Goal: Task Accomplishment & Management: Manage account settings

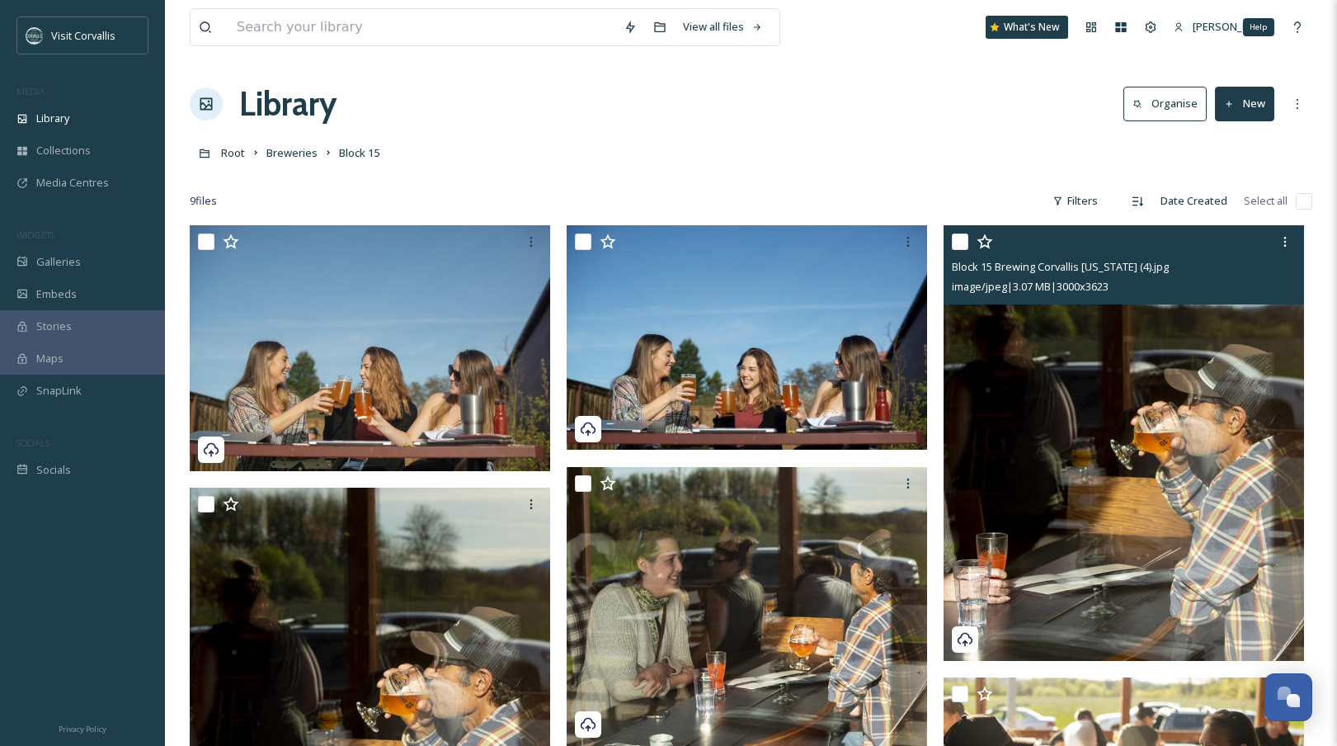
scroll to position [134, 0]
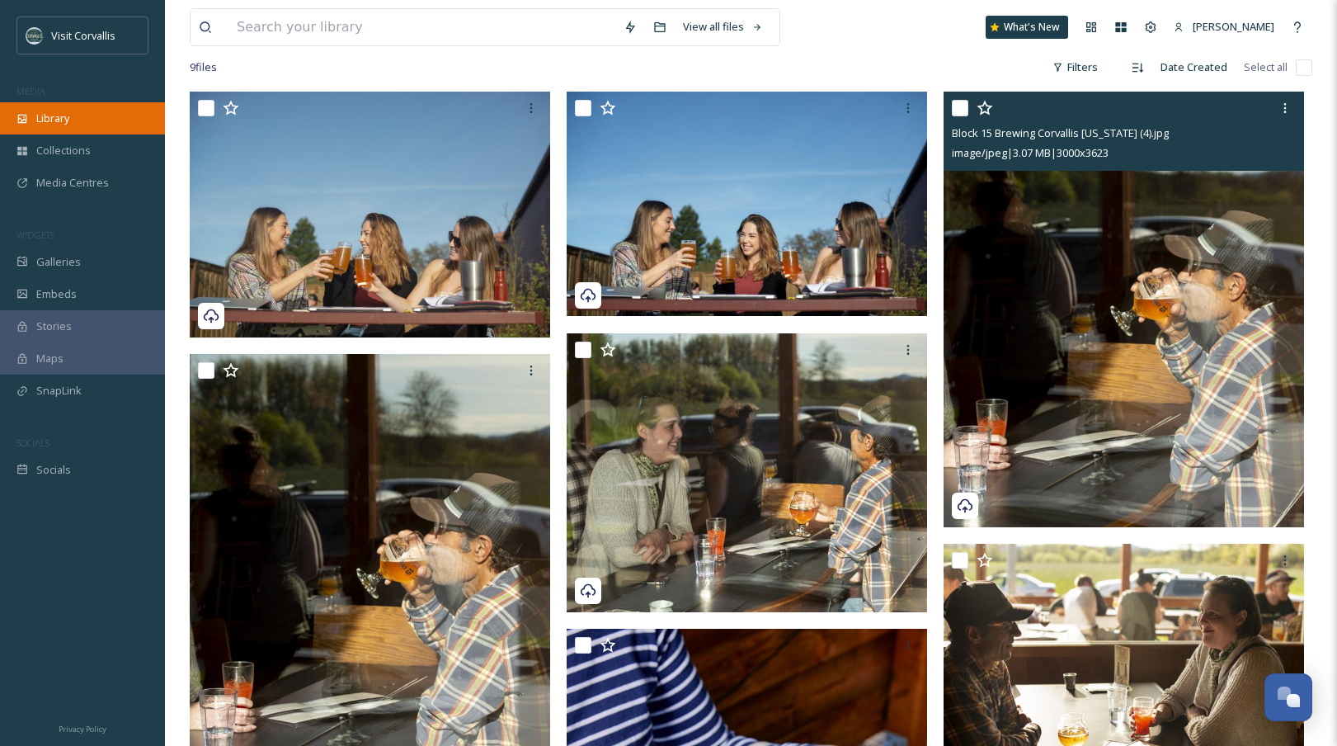
click at [56, 115] on span "Library" at bounding box center [52, 119] width 33 height 16
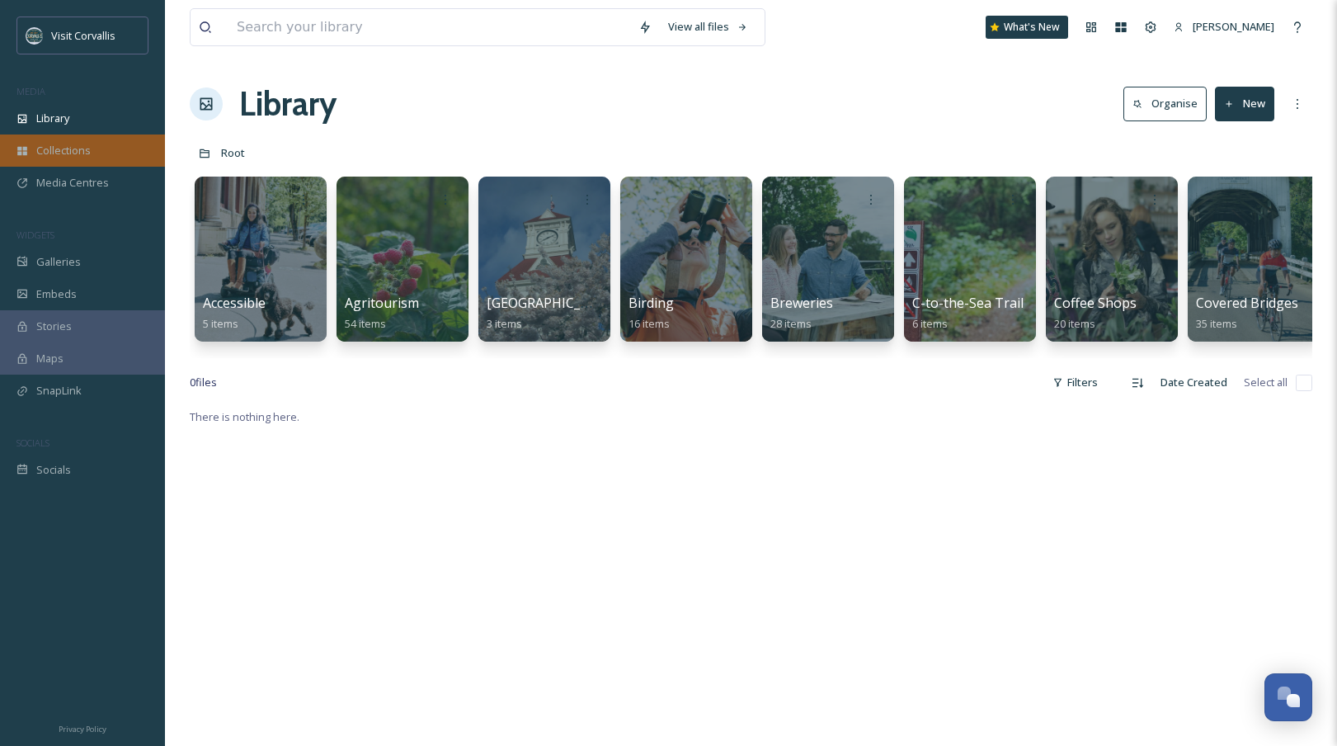
click at [82, 153] on span "Collections" at bounding box center [63, 151] width 54 height 16
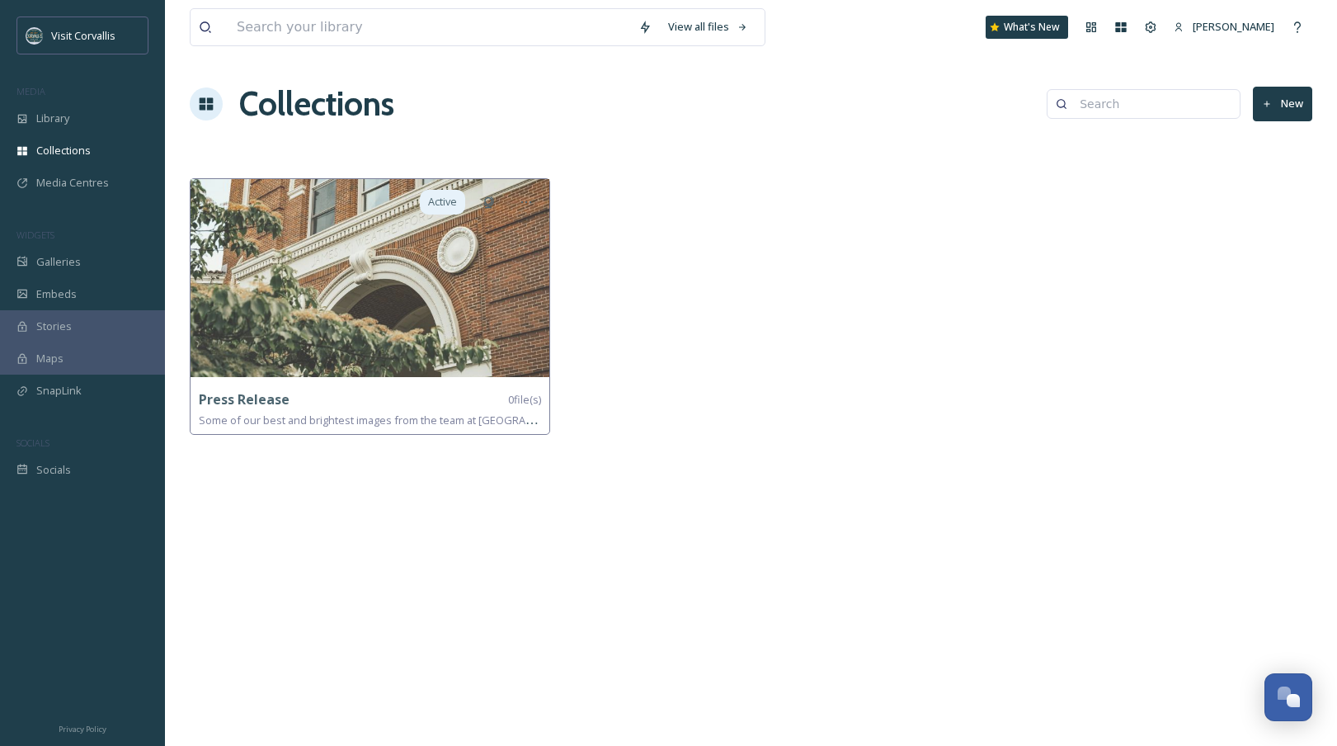
click at [1283, 99] on button "New" at bounding box center [1282, 104] width 59 height 34
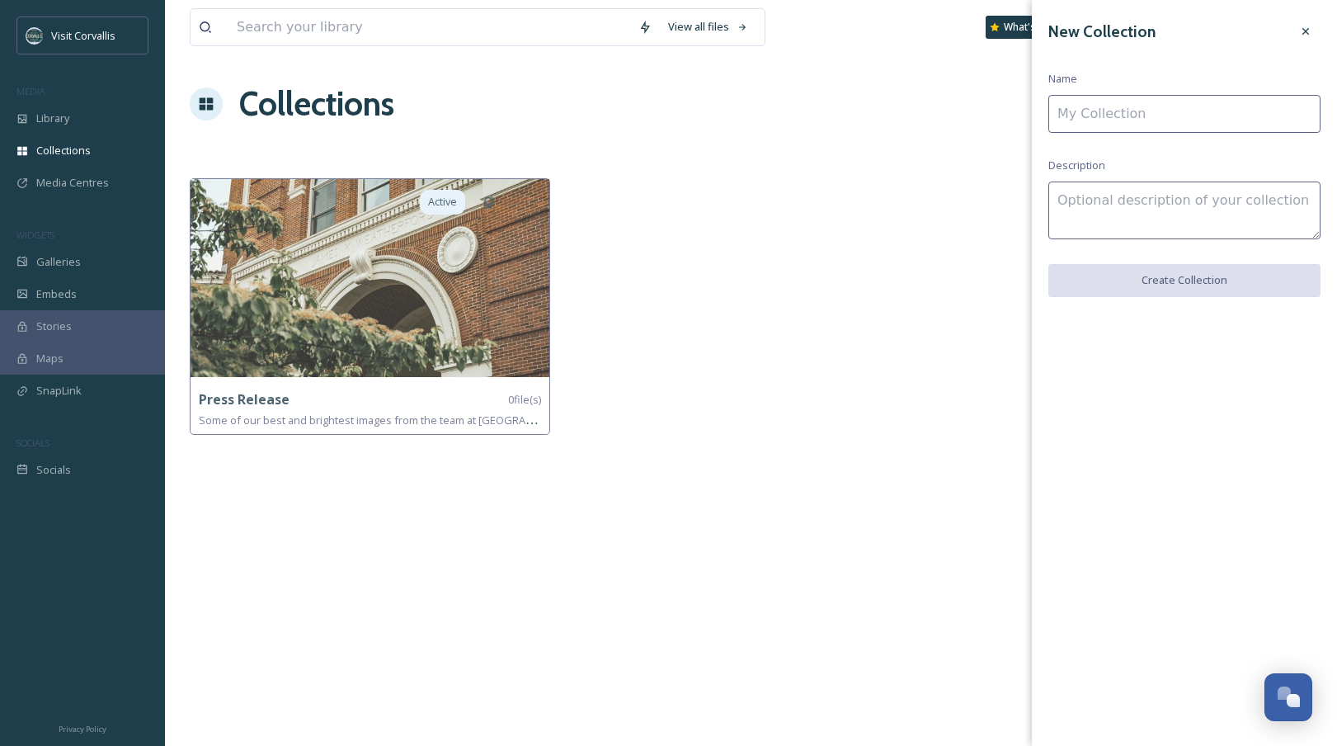
click at [1157, 123] on input at bounding box center [1184, 114] width 272 height 38
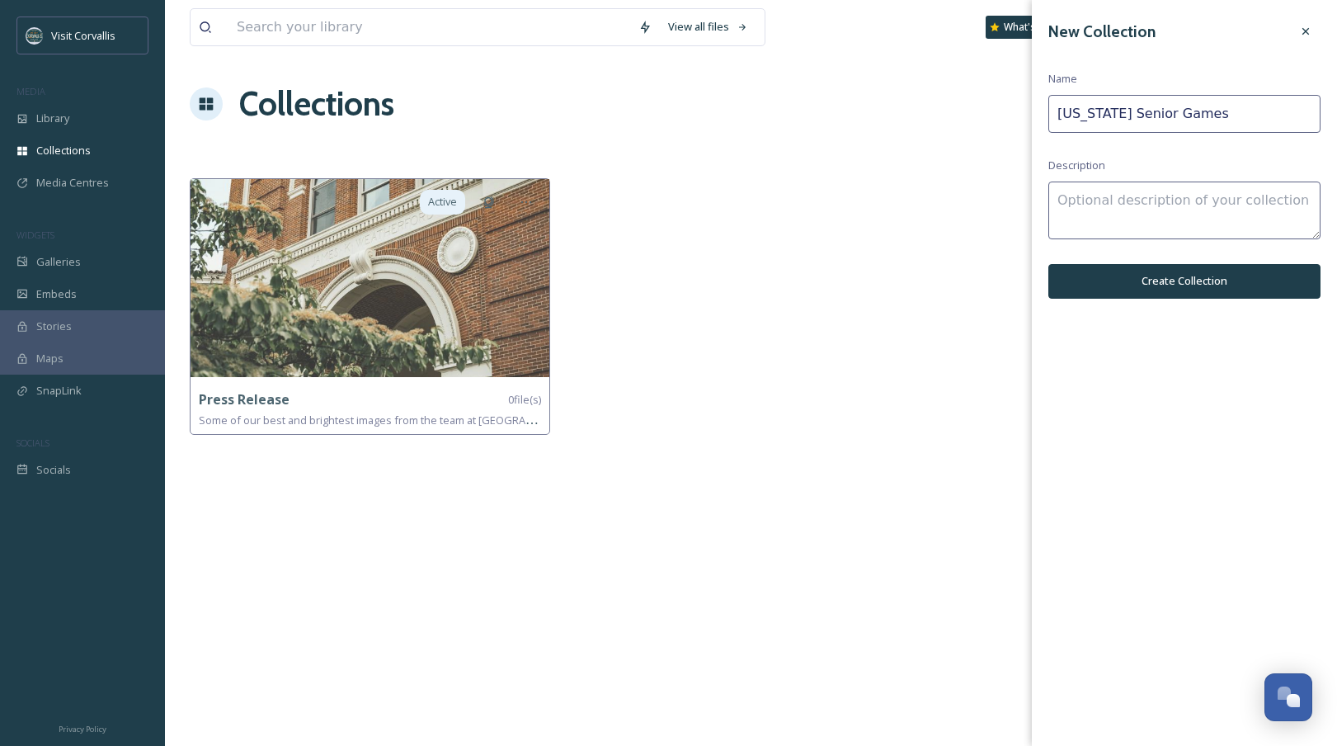
type input "[US_STATE] Senior Games"
click at [1204, 278] on button "Create Collection" at bounding box center [1184, 281] width 272 height 34
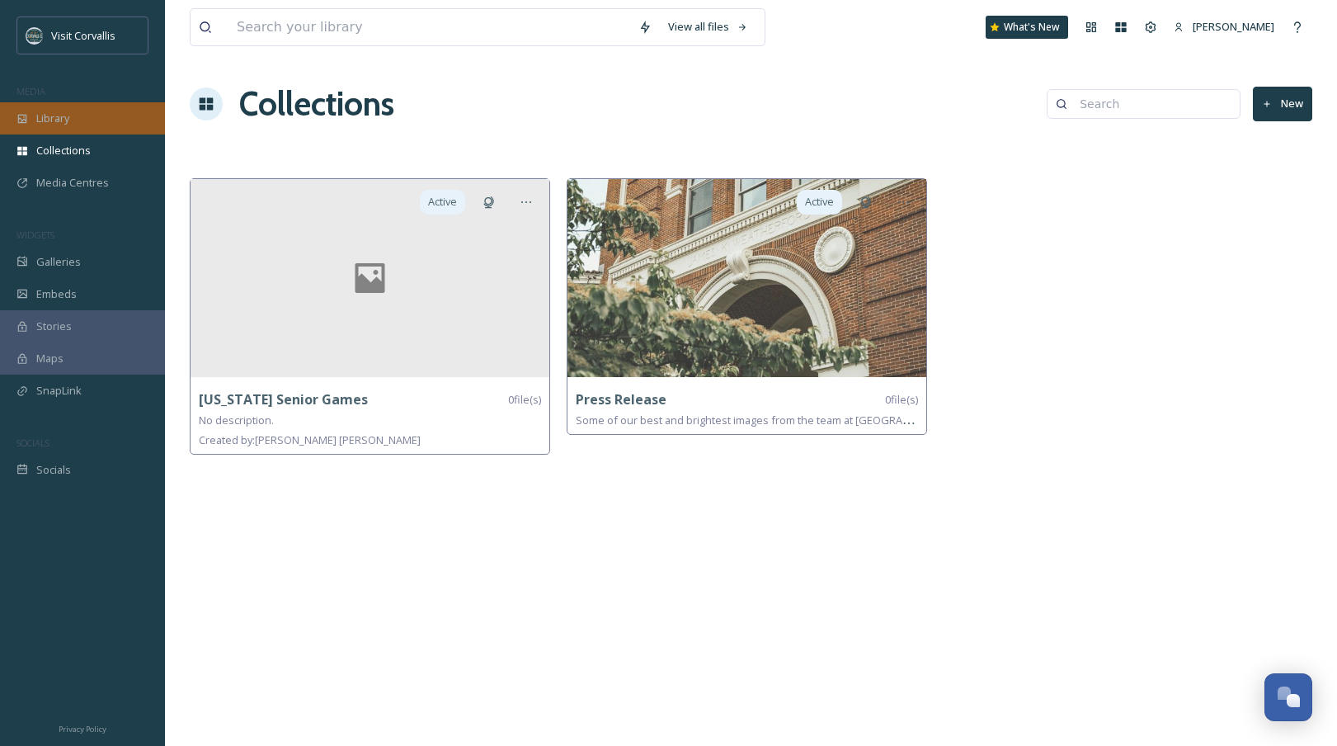
click at [55, 113] on span "Library" at bounding box center [52, 119] width 33 height 16
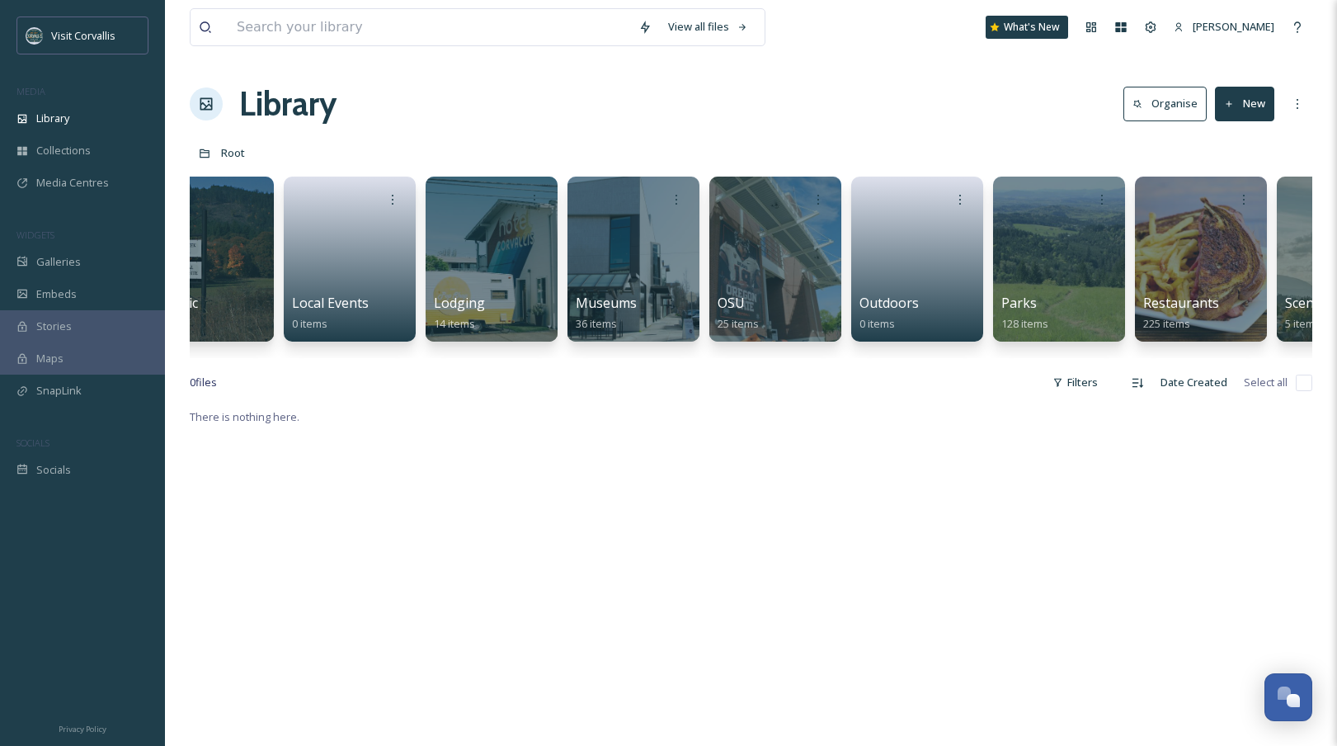
scroll to position [0, 2243]
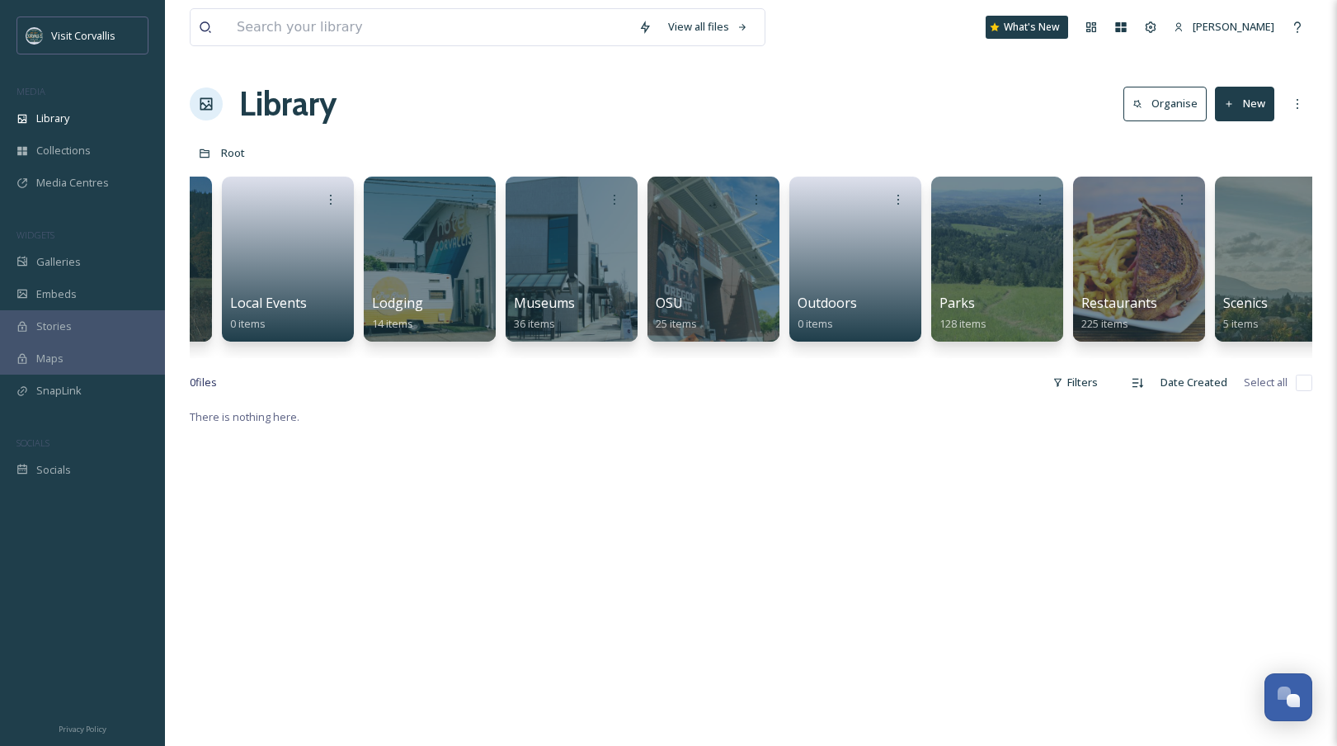
click at [1264, 111] on button "New" at bounding box center [1244, 104] width 59 height 34
click at [1234, 137] on span "File Upload" at bounding box center [1237, 142] width 54 height 16
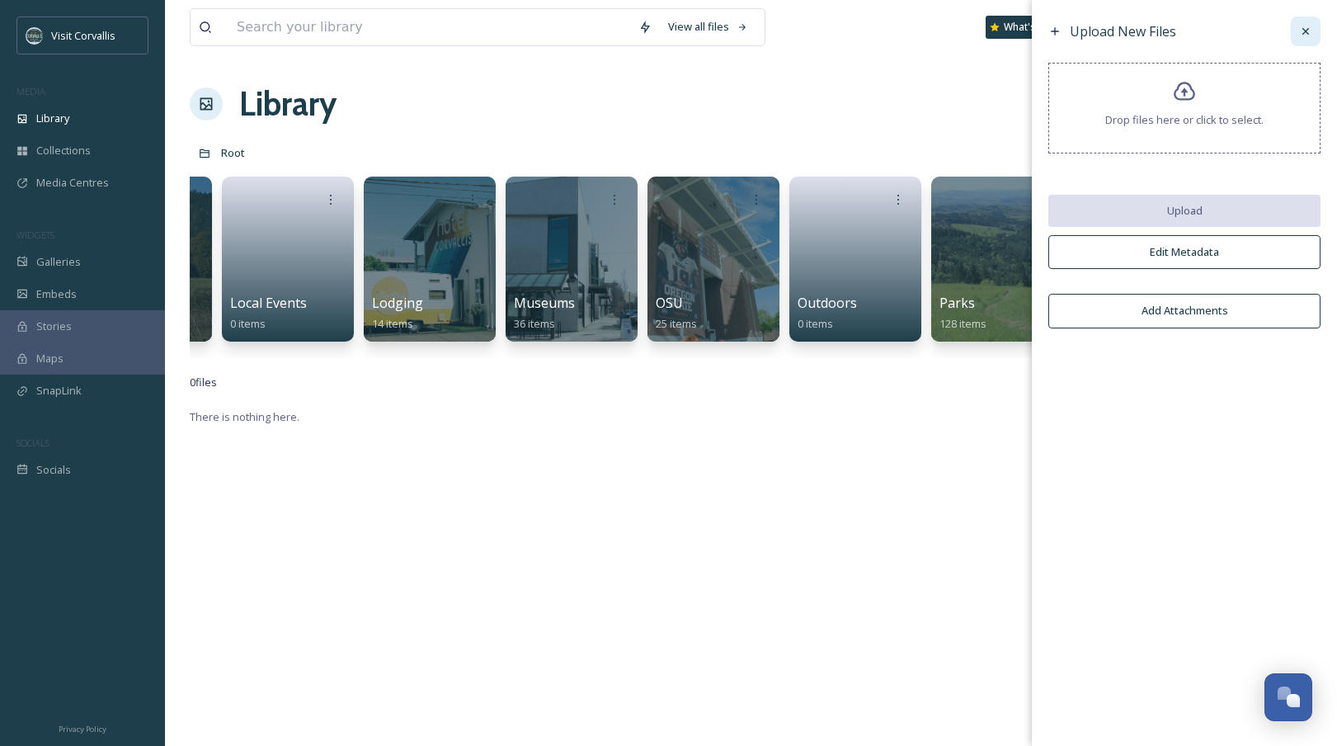
click at [1302, 36] on icon at bounding box center [1305, 31] width 13 height 13
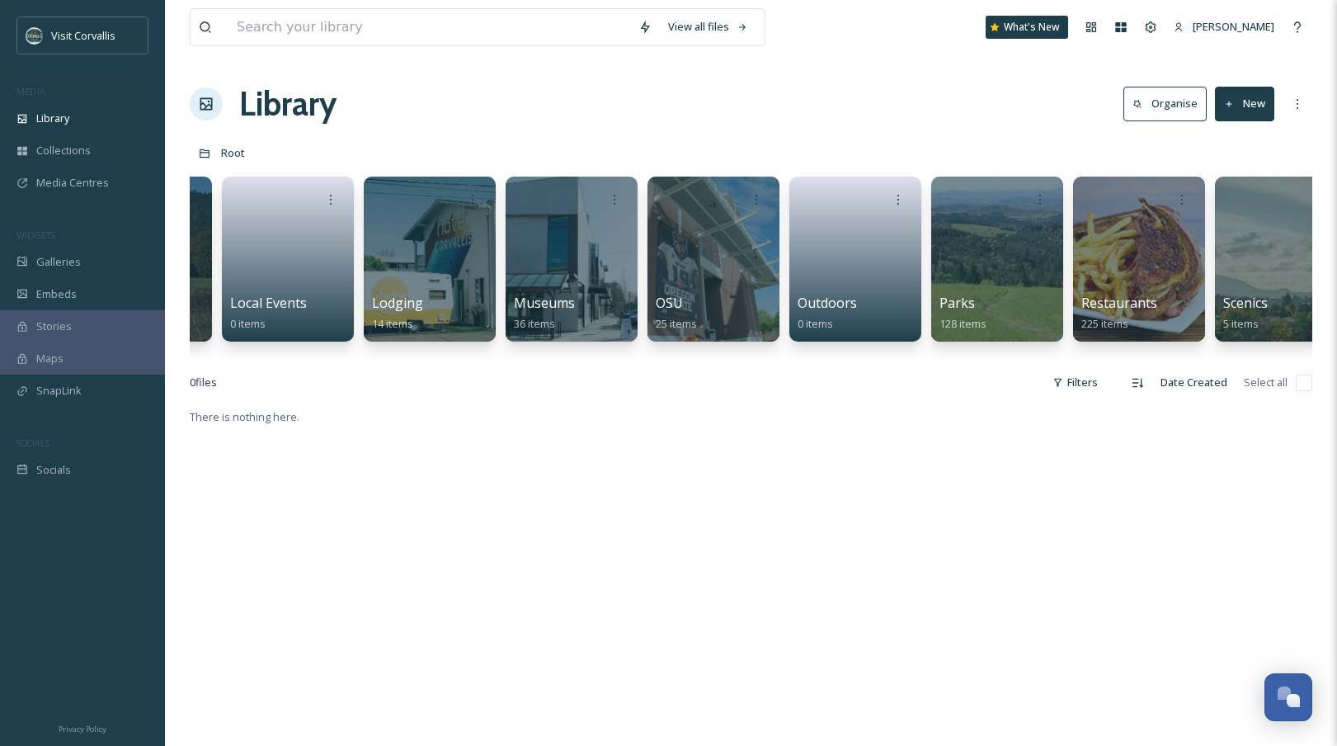
click at [1244, 114] on button "New" at bounding box center [1244, 104] width 59 height 34
click at [1227, 206] on span "Folder" at bounding box center [1225, 207] width 31 height 16
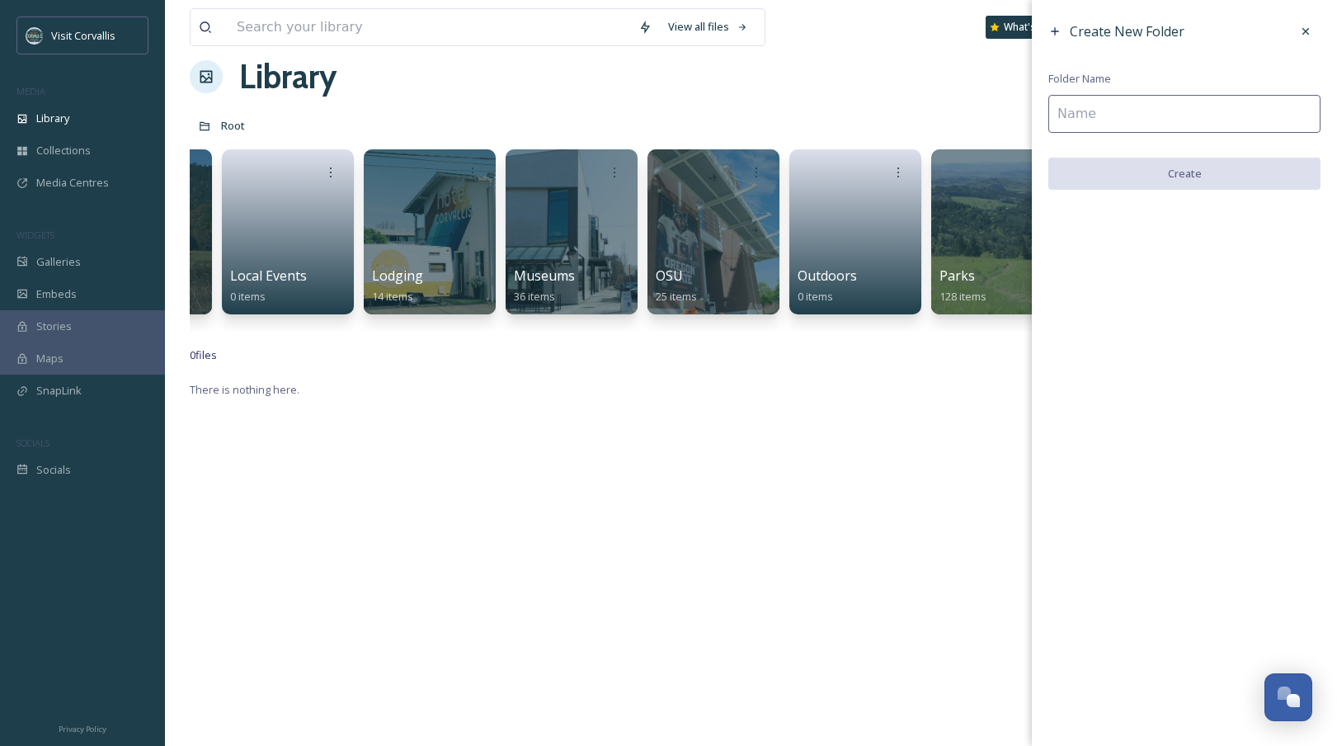
scroll to position [33, 0]
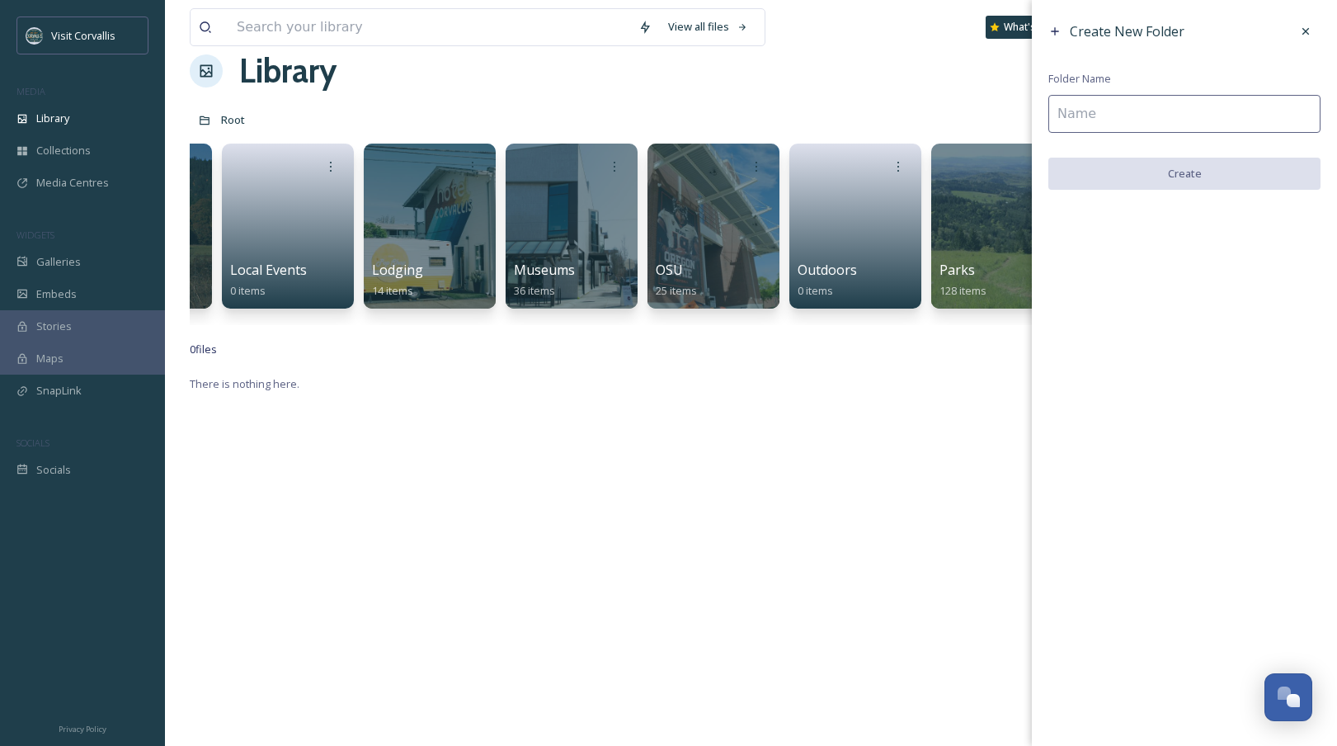
click at [1151, 110] on input at bounding box center [1184, 114] width 272 height 38
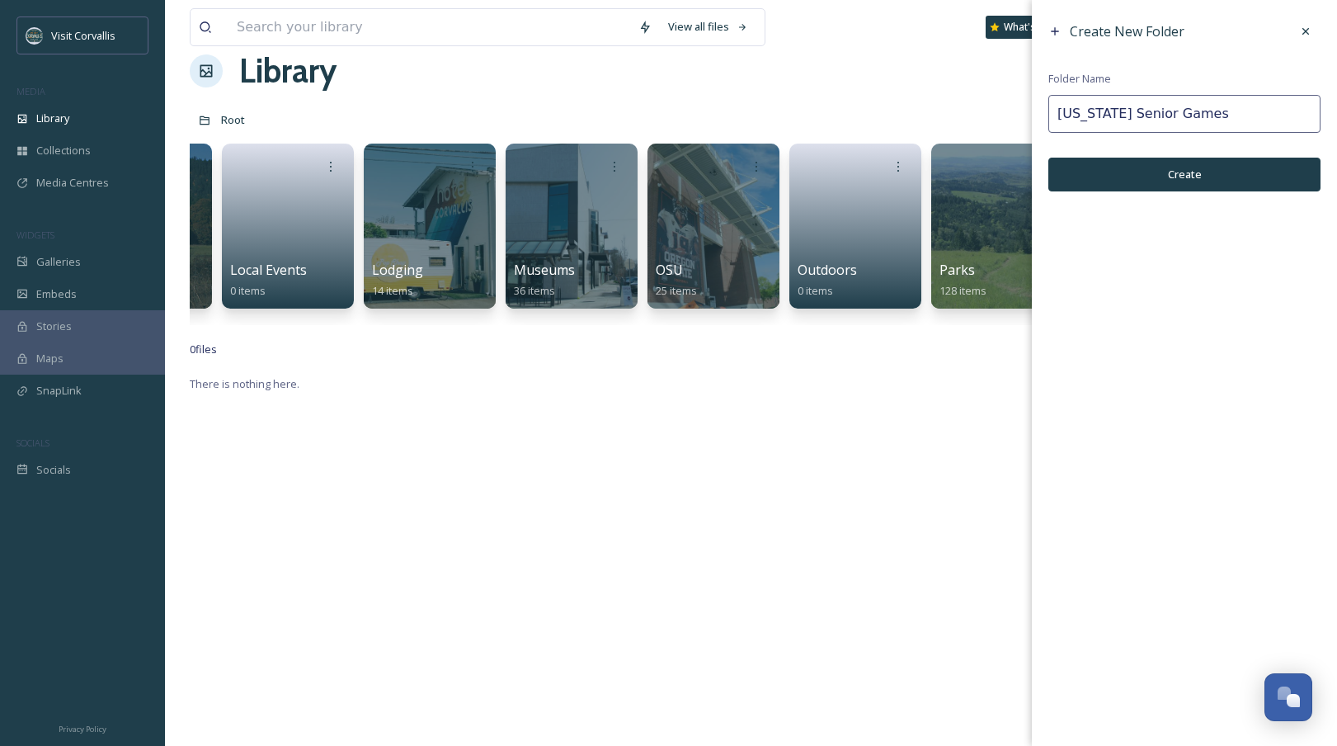
type input "[US_STATE] Senior Games"
click at [1153, 172] on button "Create" at bounding box center [1184, 175] width 272 height 34
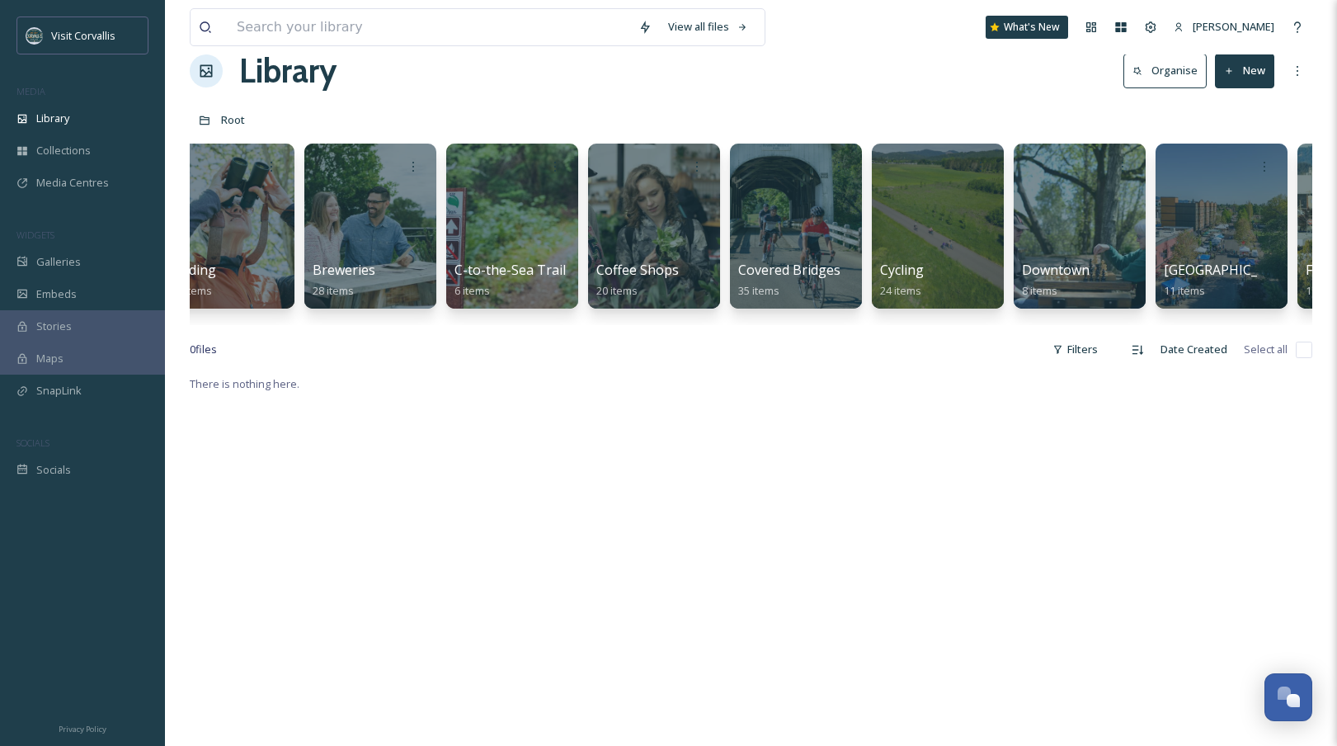
scroll to position [0, 0]
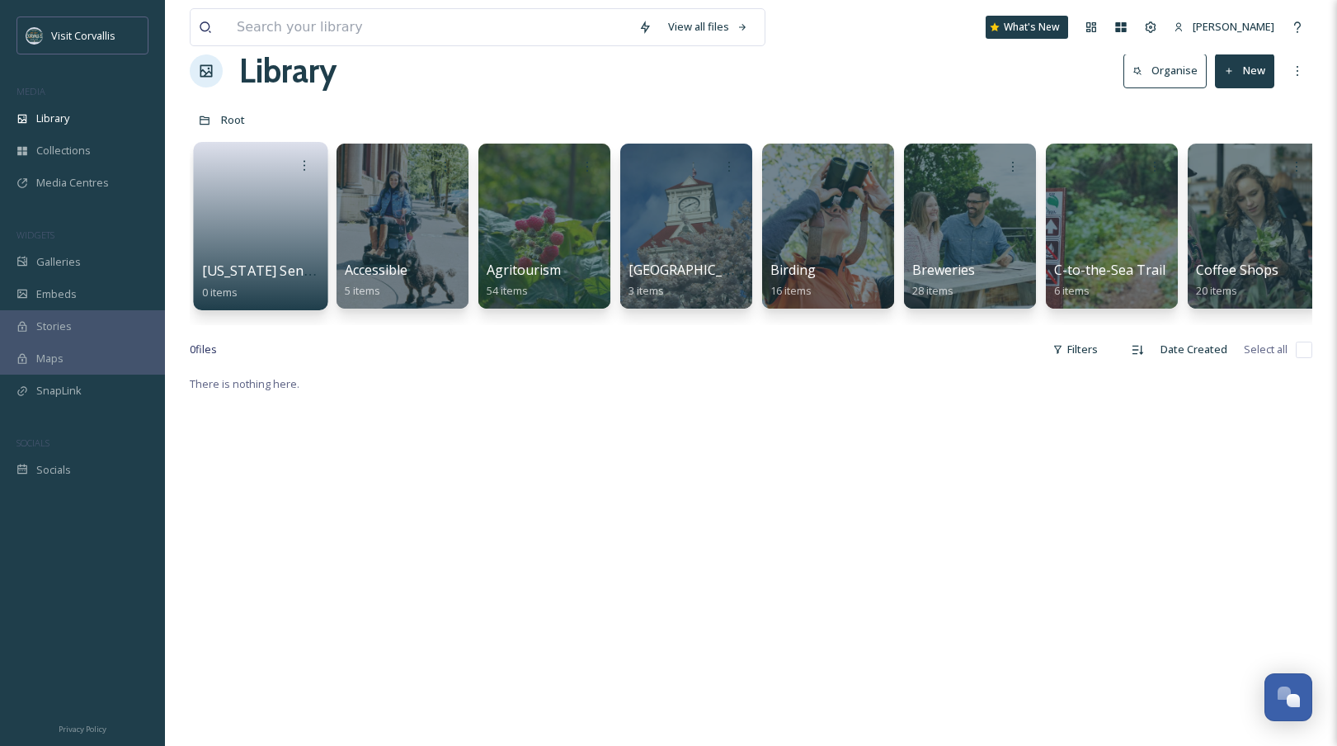
click at [269, 205] on link at bounding box center [261, 221] width 118 height 80
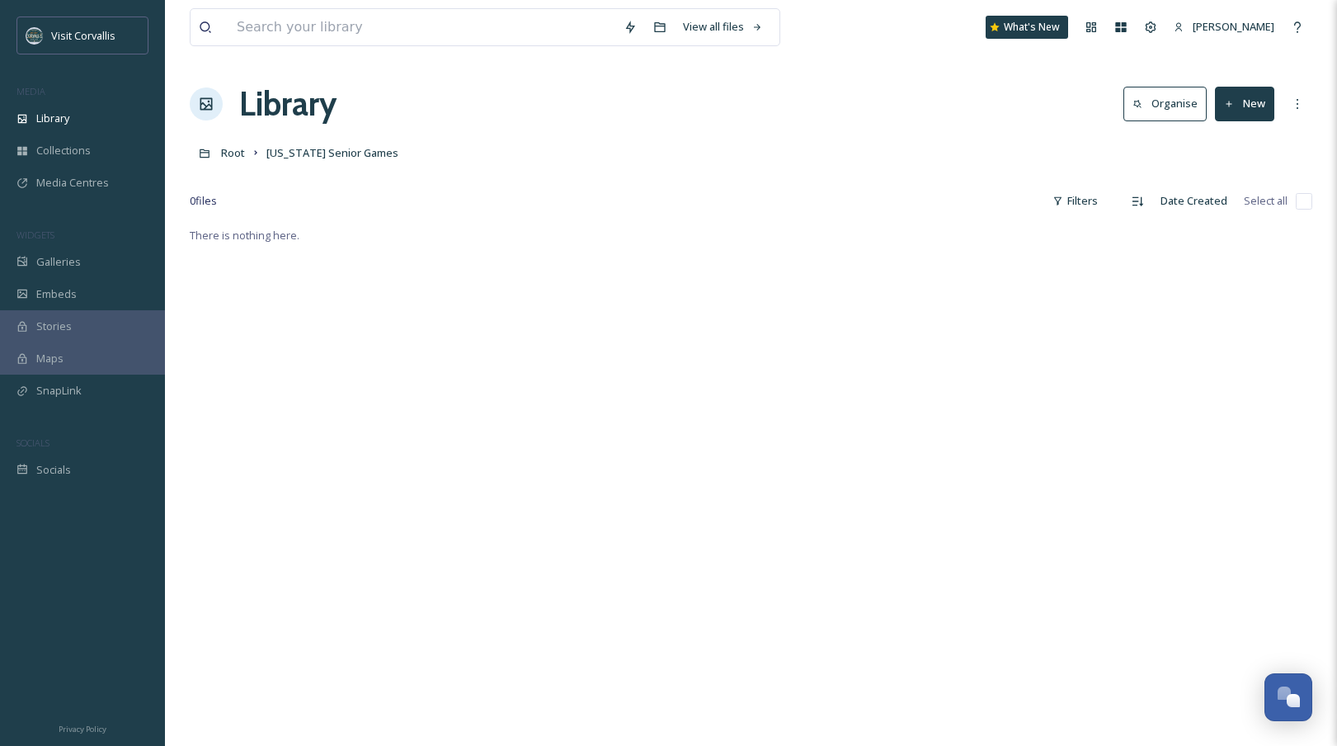
click at [1241, 101] on button "New" at bounding box center [1244, 104] width 59 height 34
click at [1228, 140] on span "File Upload" at bounding box center [1237, 142] width 54 height 16
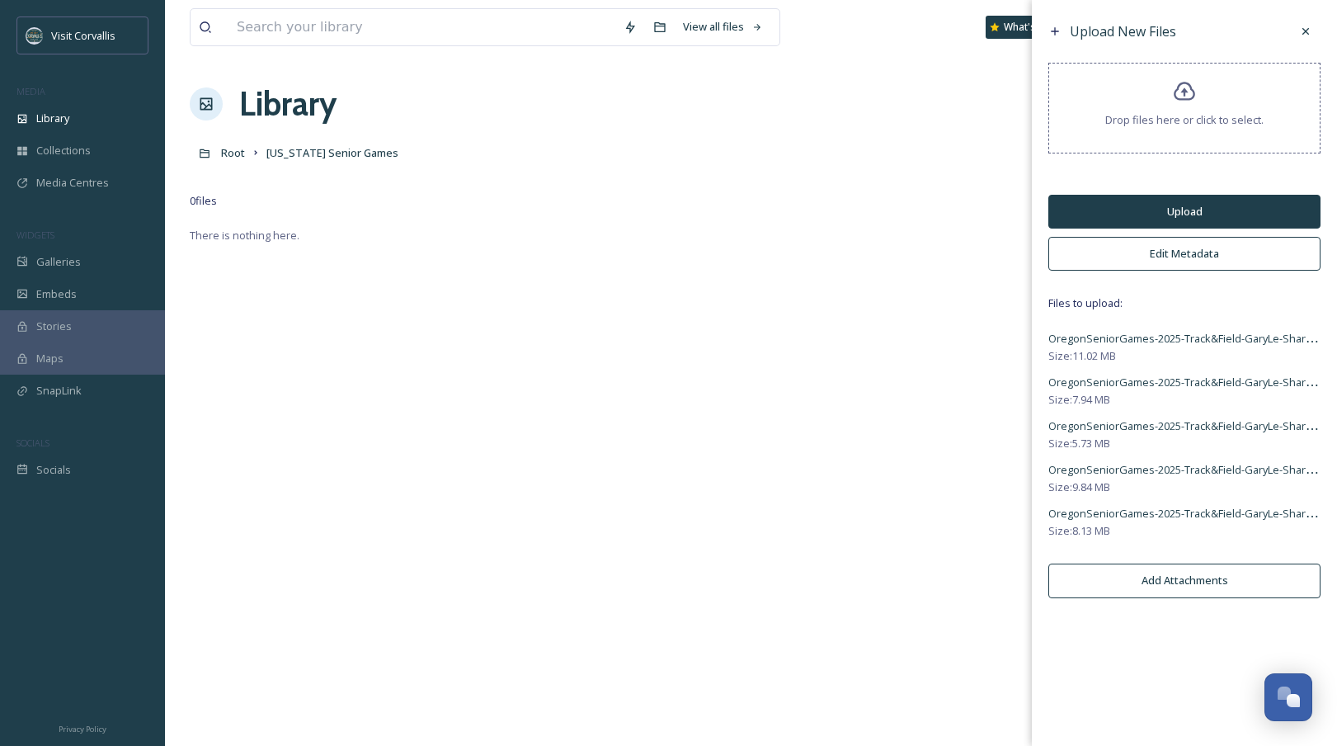
click at [1141, 253] on button "Edit Metadata" at bounding box center [1184, 254] width 272 height 34
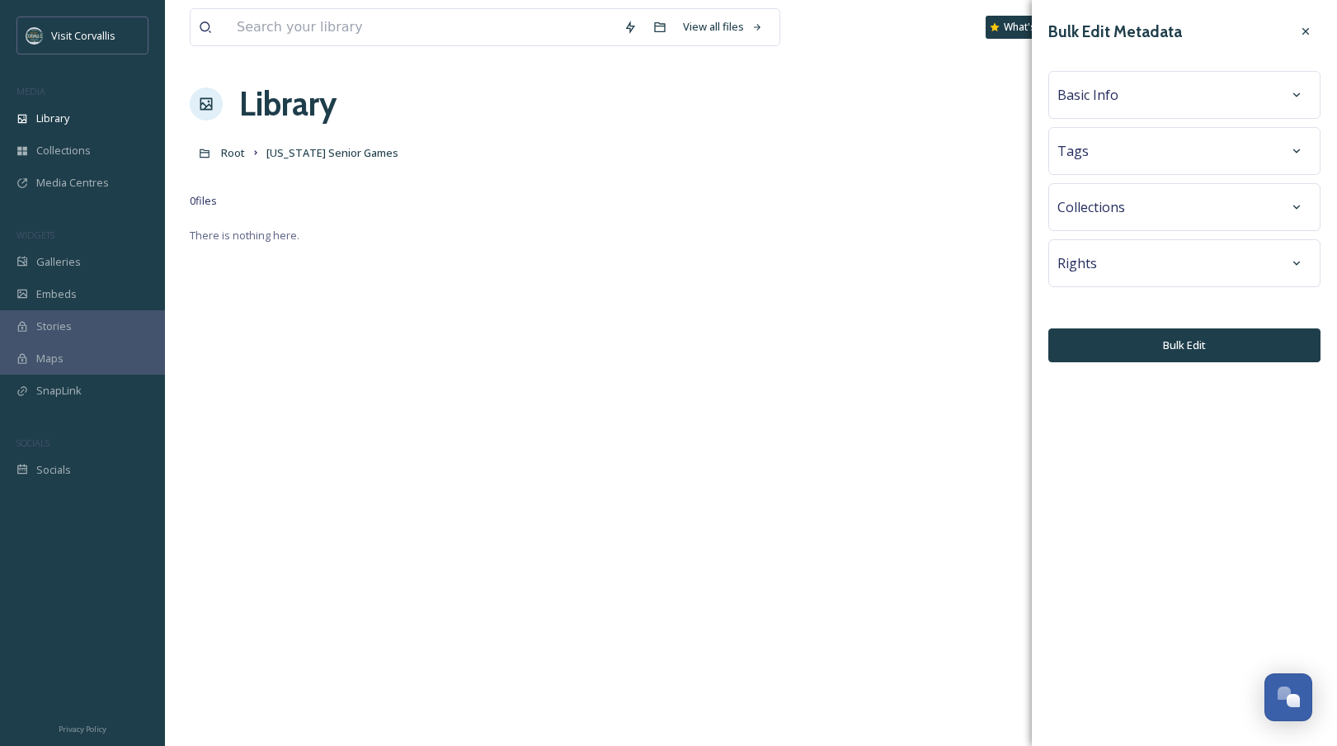
click at [1100, 211] on span "Collections" at bounding box center [1091, 207] width 68 height 20
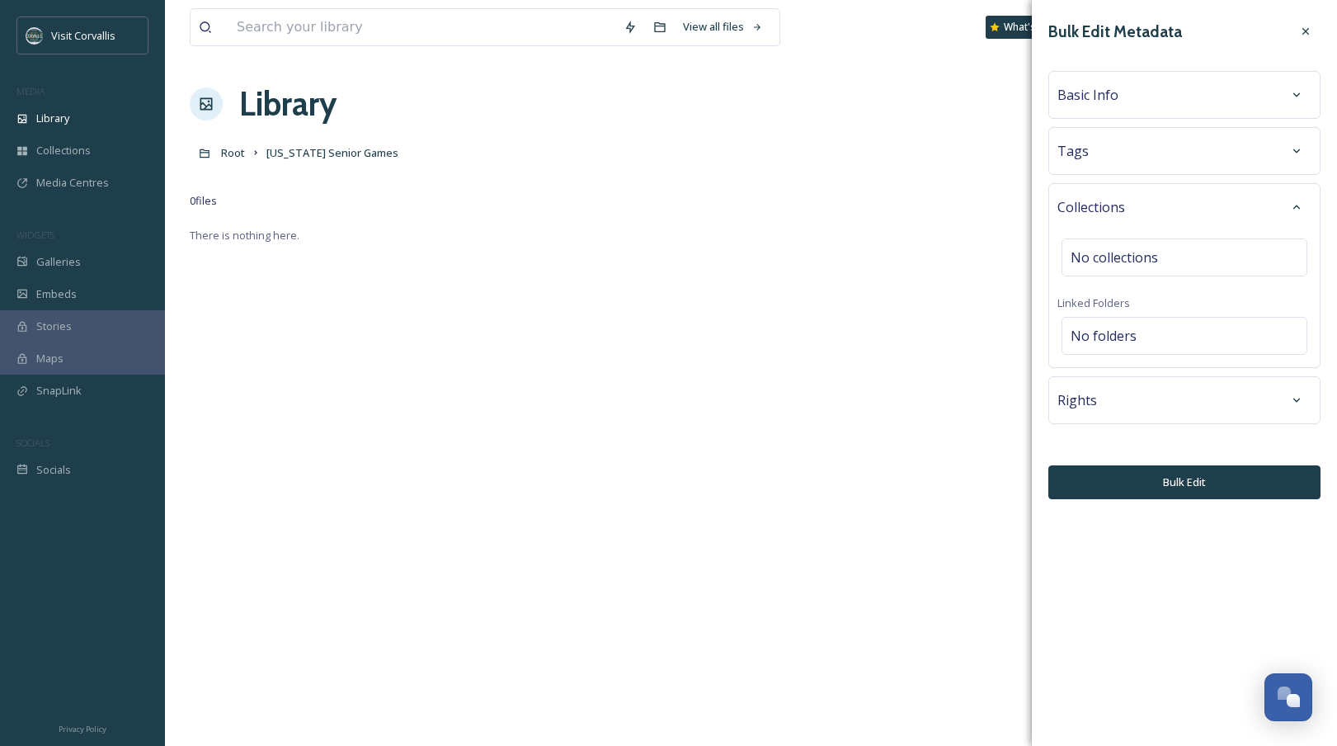
click at [1101, 164] on div "Tags" at bounding box center [1184, 151] width 254 height 30
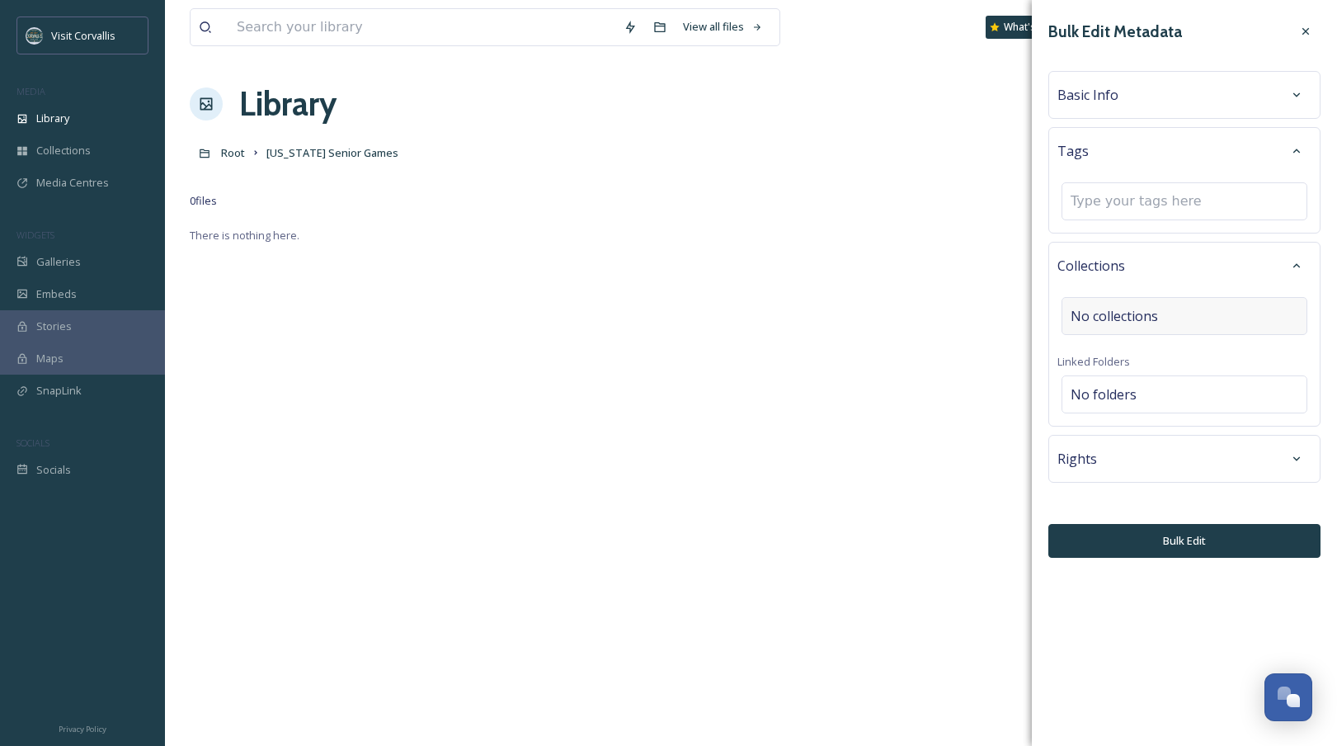
click at [1123, 309] on span "No collections" at bounding box center [1114, 316] width 87 height 20
click at [1128, 313] on input at bounding box center [1152, 316] width 181 height 36
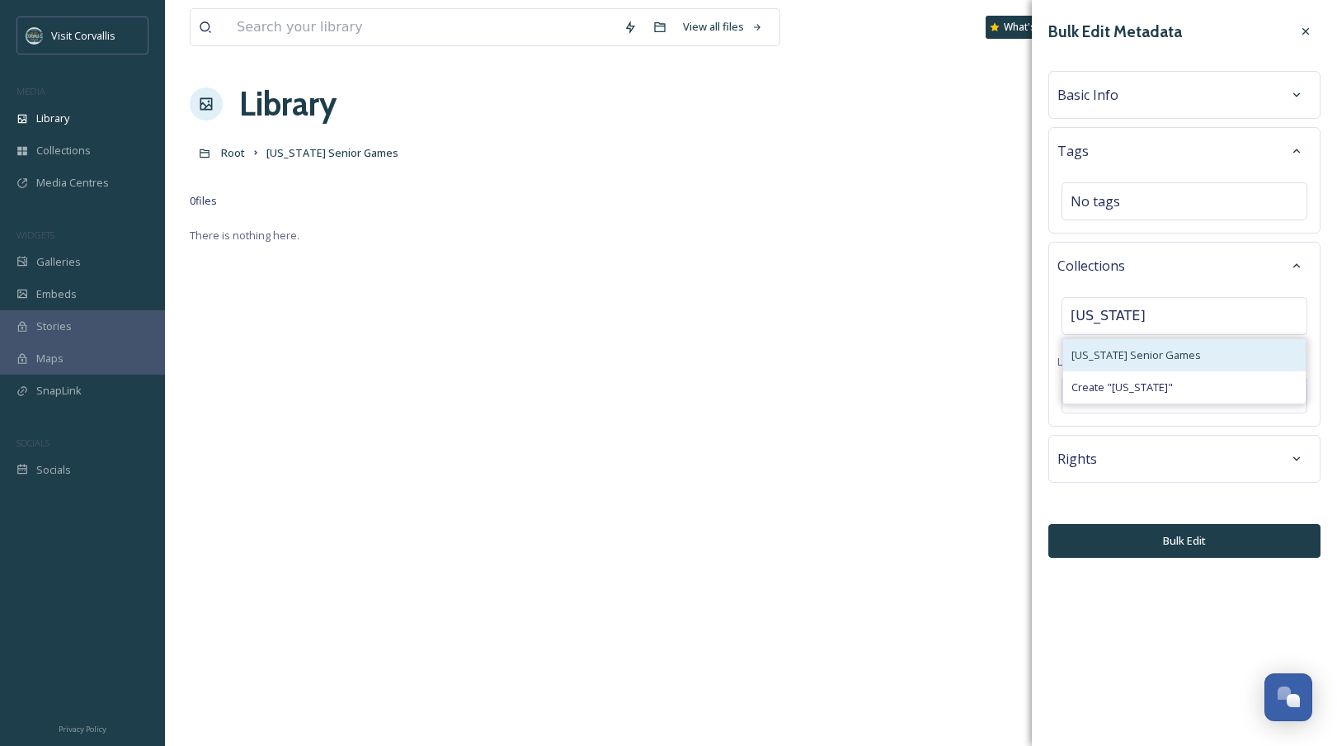
type input "[US_STATE]"
click at [1131, 341] on div "[US_STATE] Senior Games" at bounding box center [1184, 355] width 242 height 32
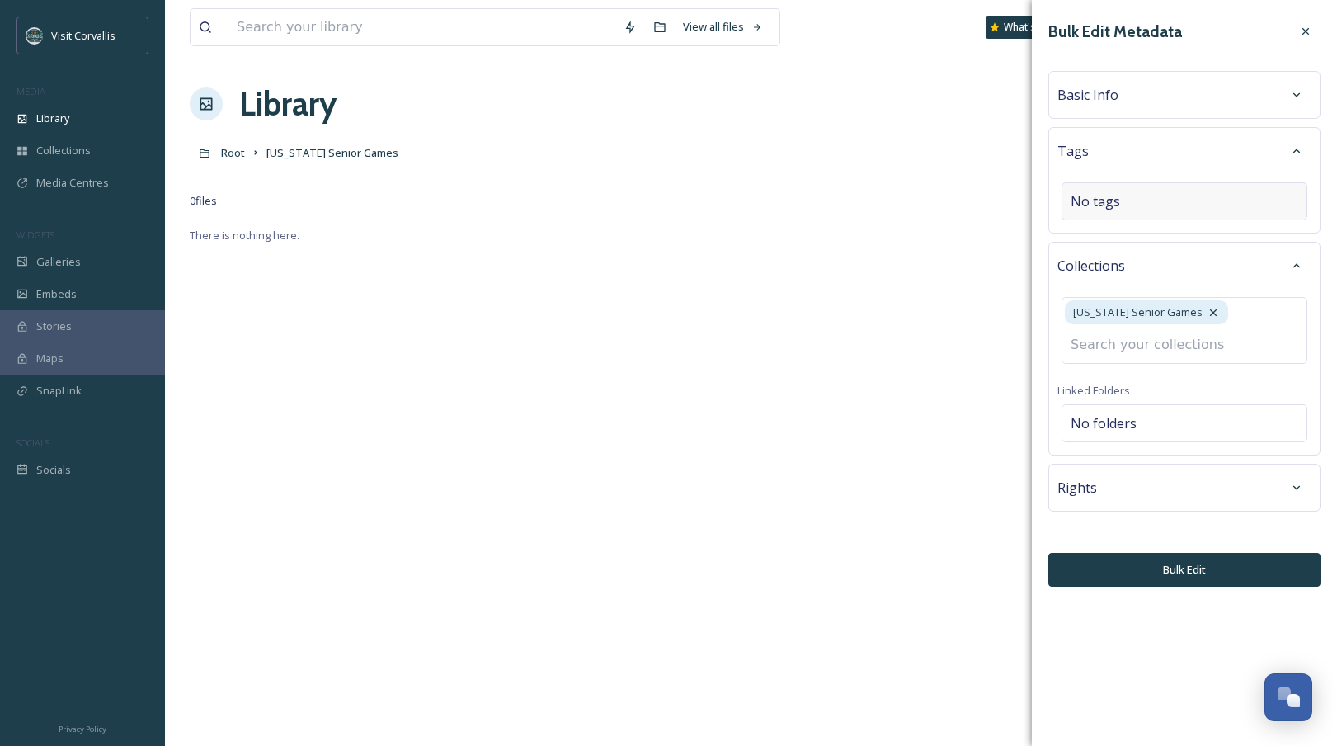
click at [1141, 204] on div "No tags" at bounding box center [1185, 201] width 246 height 38
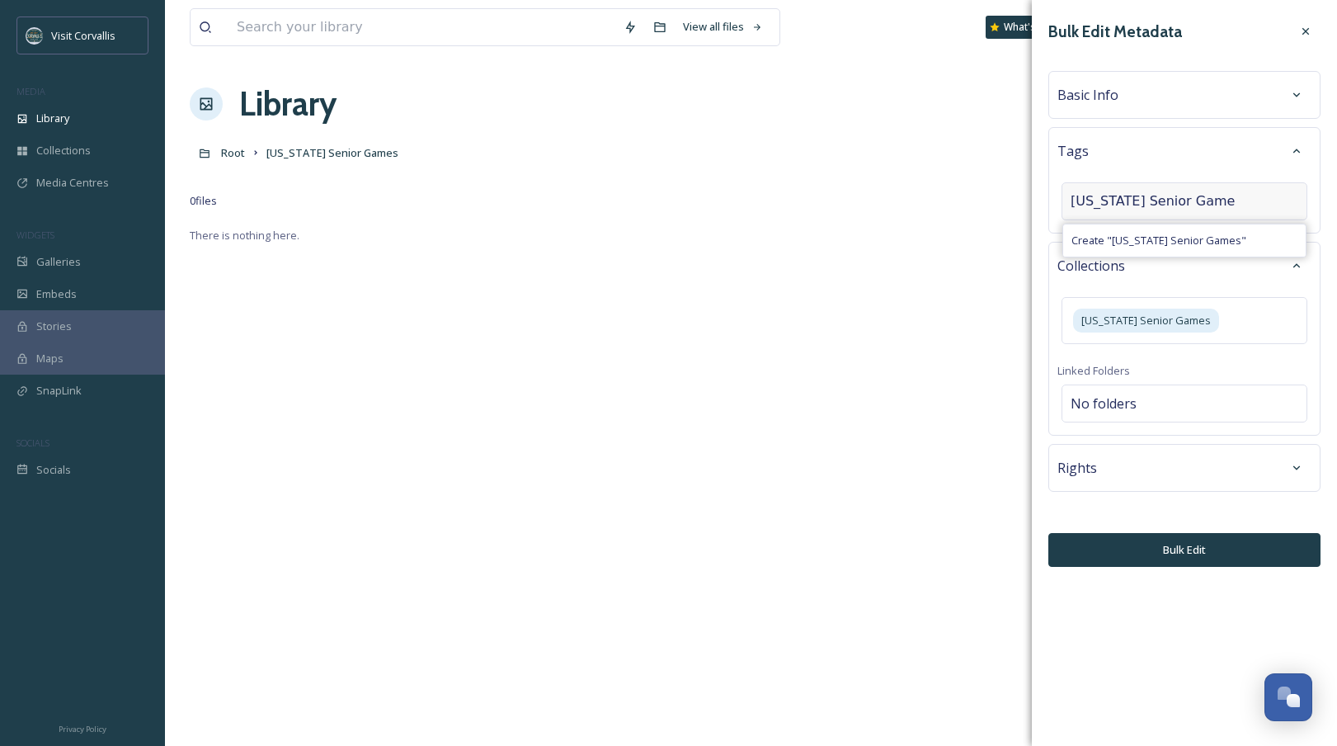
type input "[US_STATE] Senior Games"
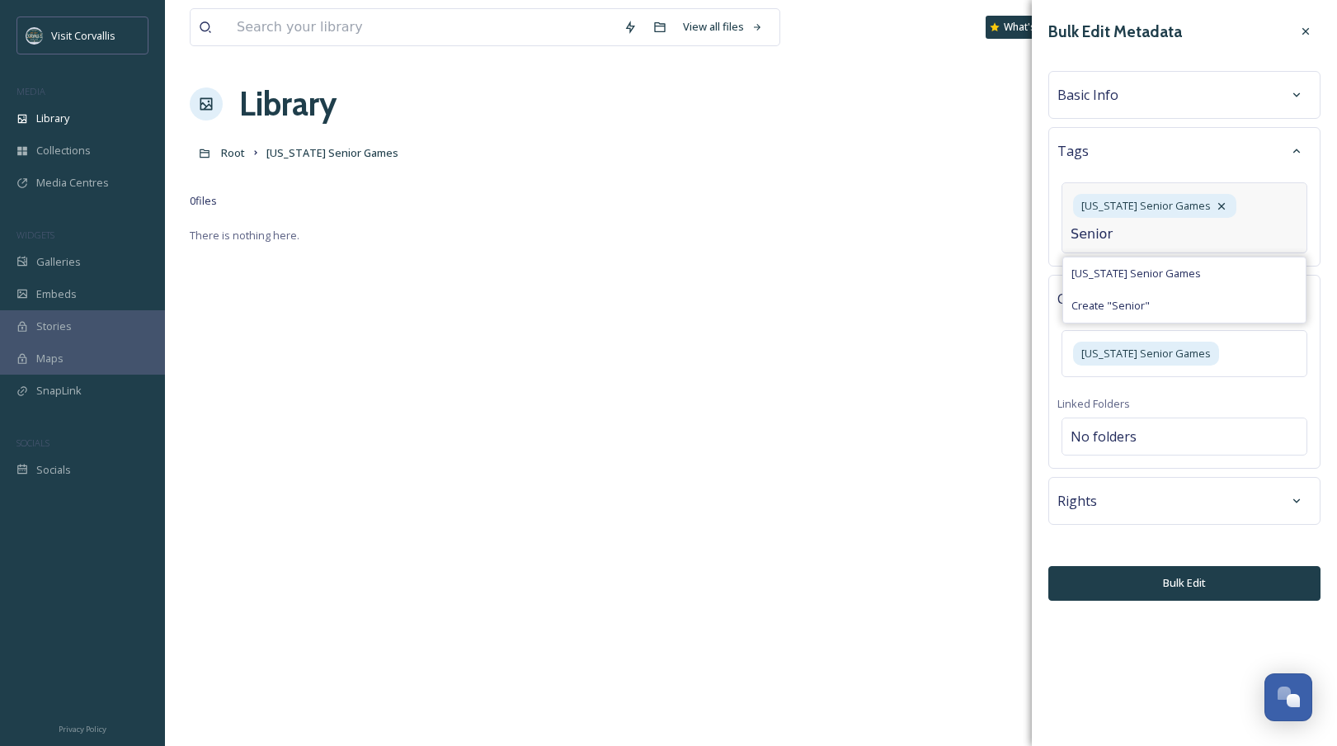
type input "Seniors"
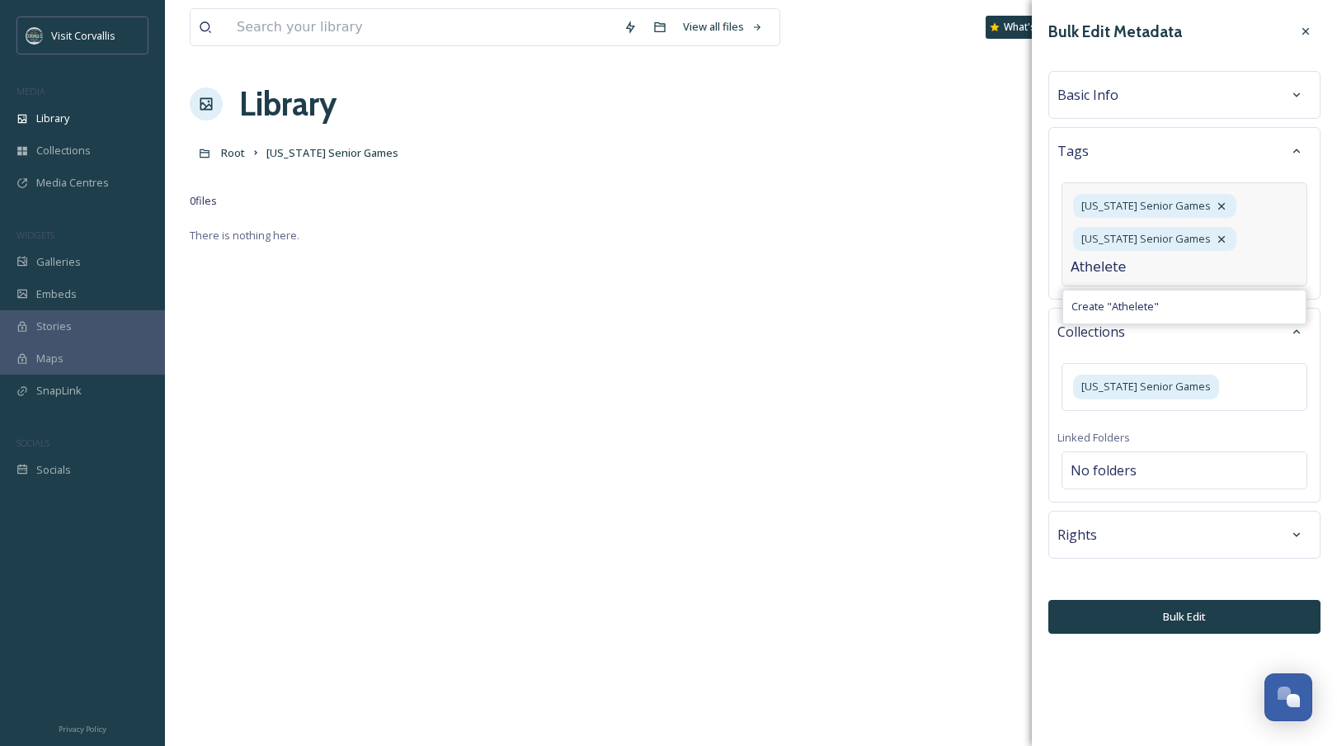
type input "Athelete"
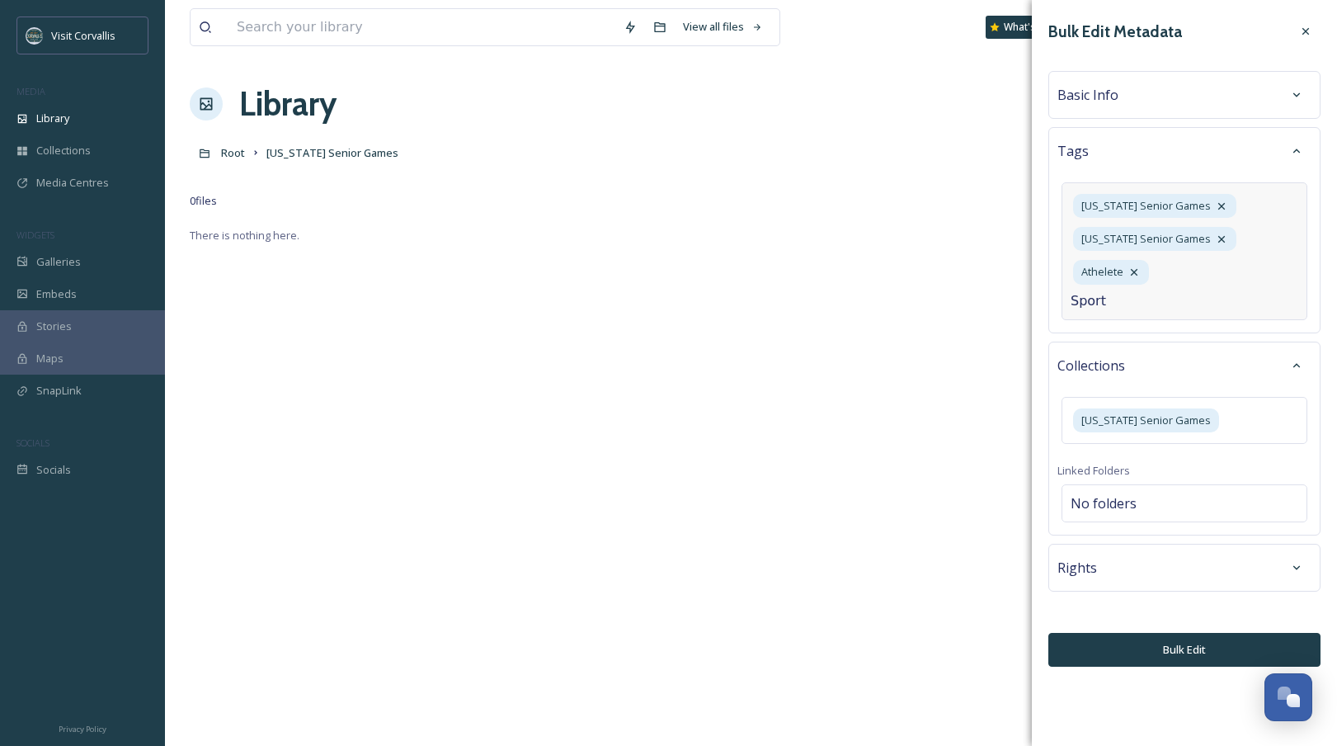
type input "Sports"
type input "Sport [US_STATE]"
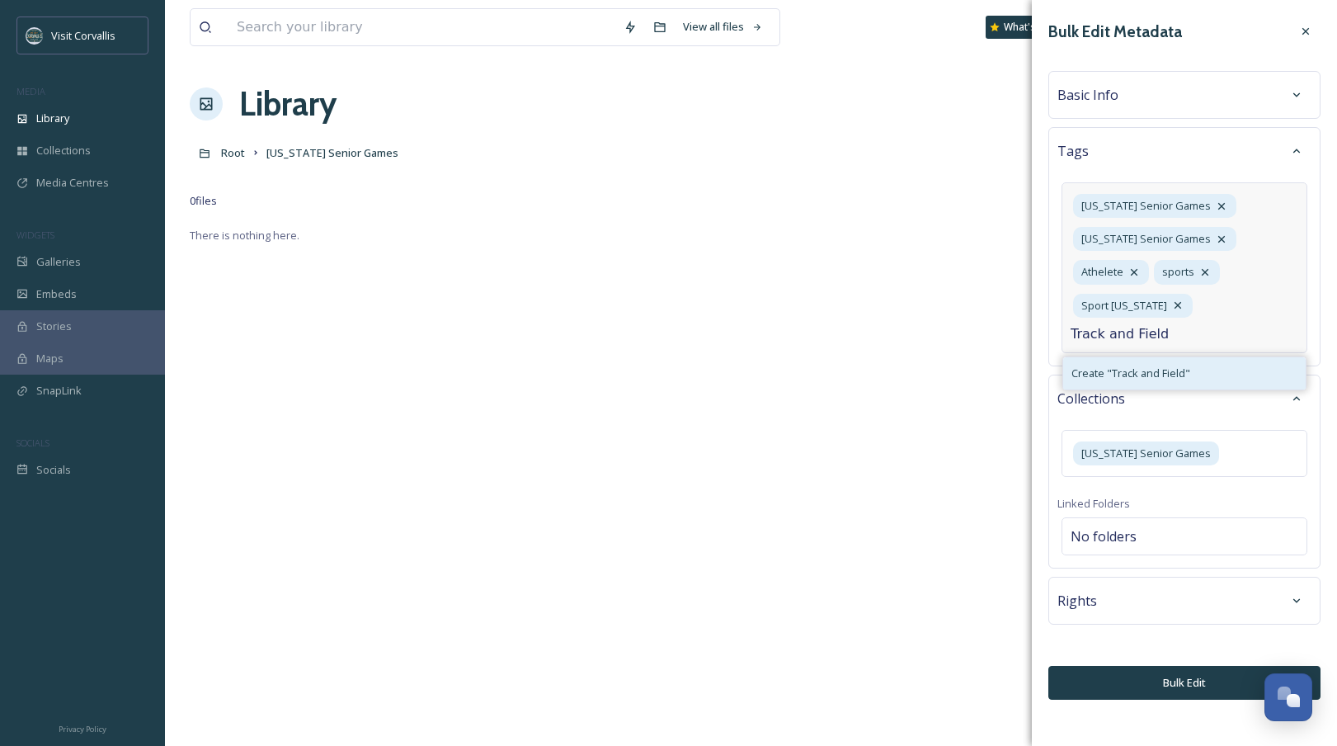
type input "Track and Field"
click at [1118, 365] on span "Create " Track and Field "" at bounding box center [1130, 373] width 119 height 16
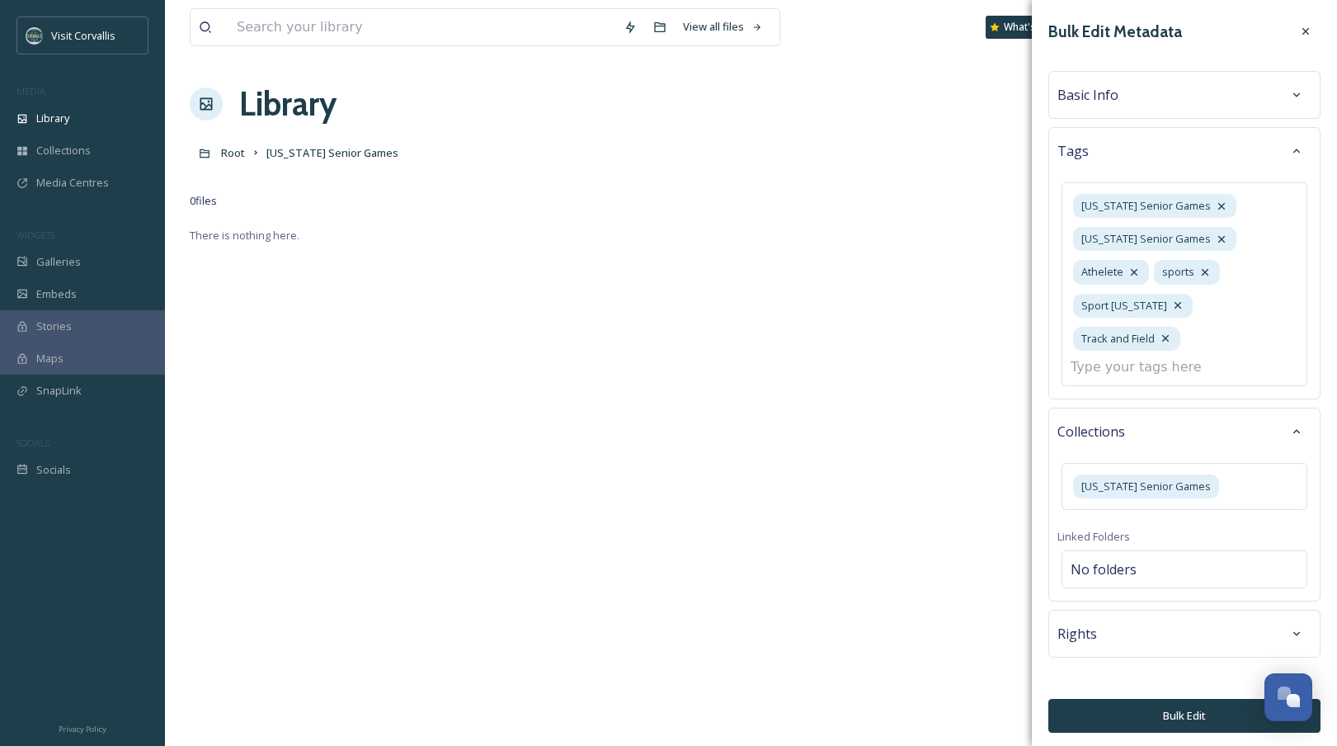
click at [1118, 98] on div "Basic Info" at bounding box center [1184, 95] width 254 height 30
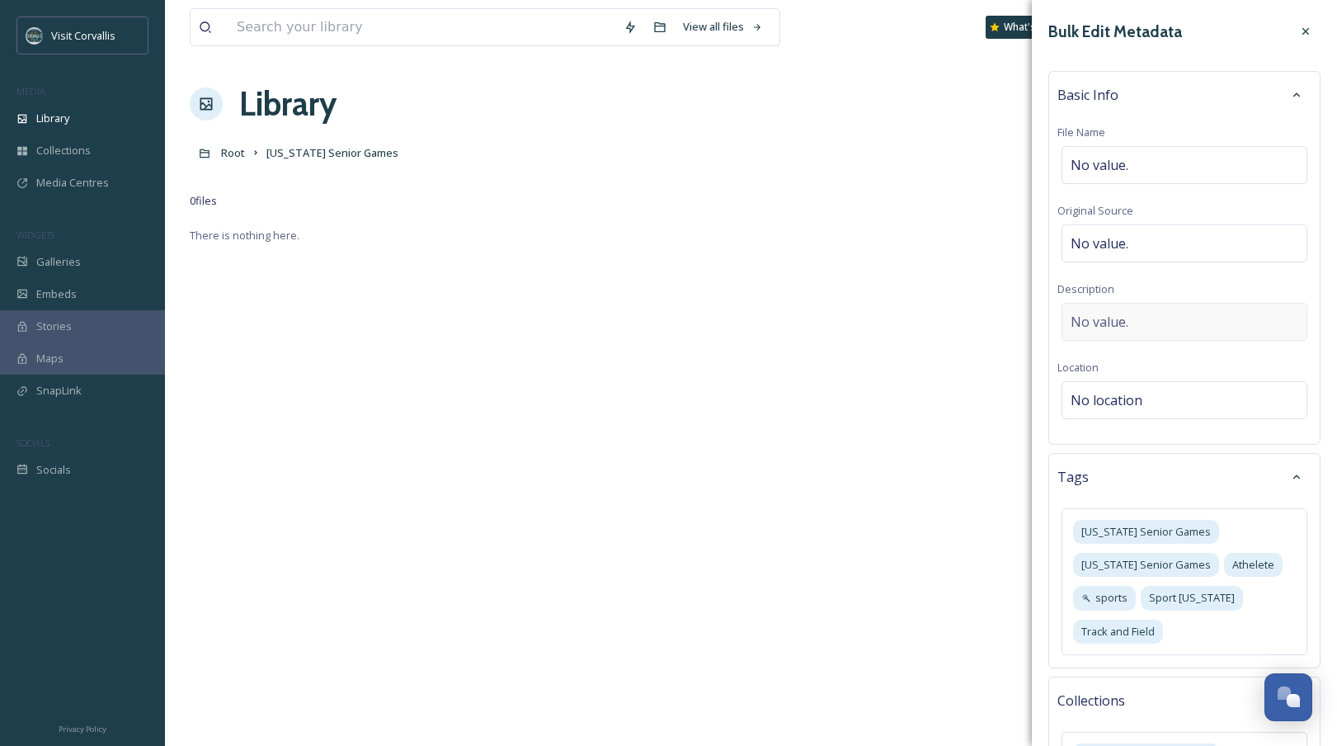
click at [1112, 322] on span "No value." at bounding box center [1100, 322] width 58 height 20
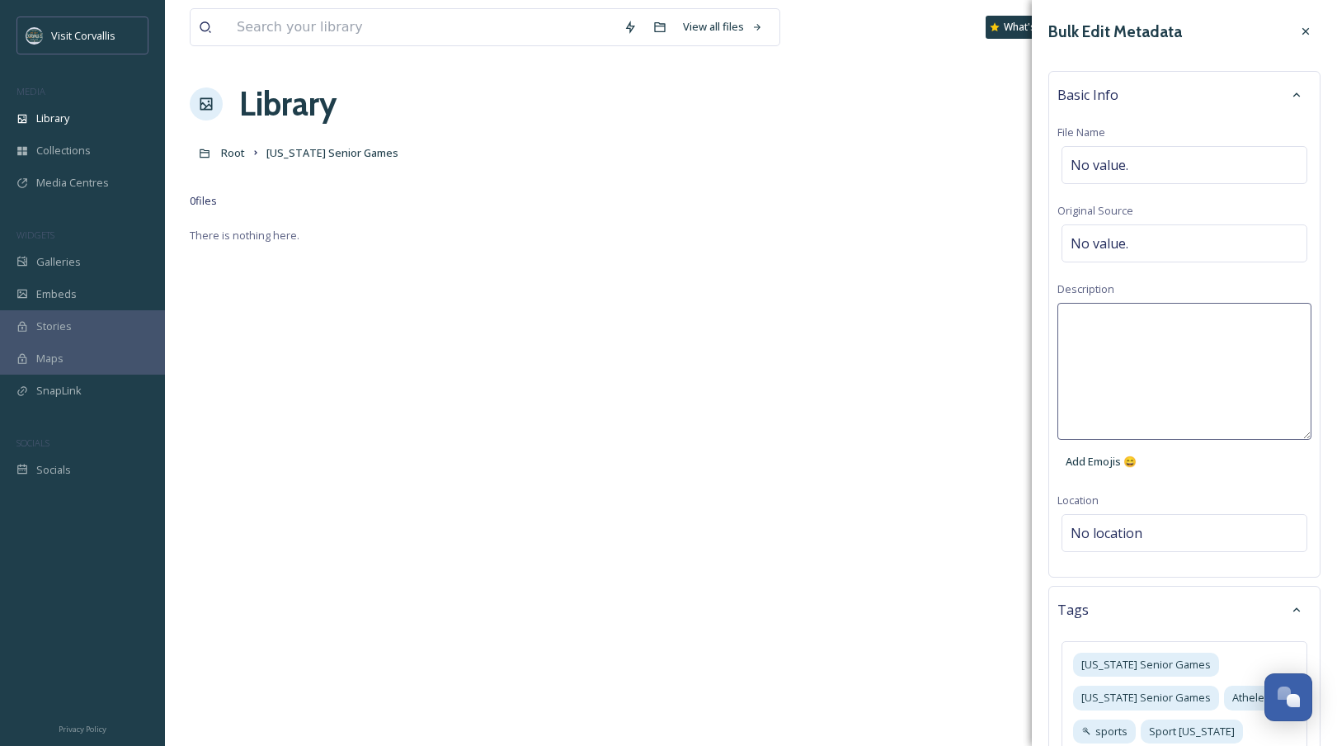
click at [1121, 320] on textarea at bounding box center [1184, 371] width 254 height 137
click at [1198, 323] on textarea "[US_STATE] Senior Games in [GEOGRAPHIC_DATA], [GEOGRAPHIC_DATA]." at bounding box center [1184, 371] width 254 height 137
type textarea "[US_STATE] Senior Games are played in [GEOGRAPHIC_DATA], OR every summer."
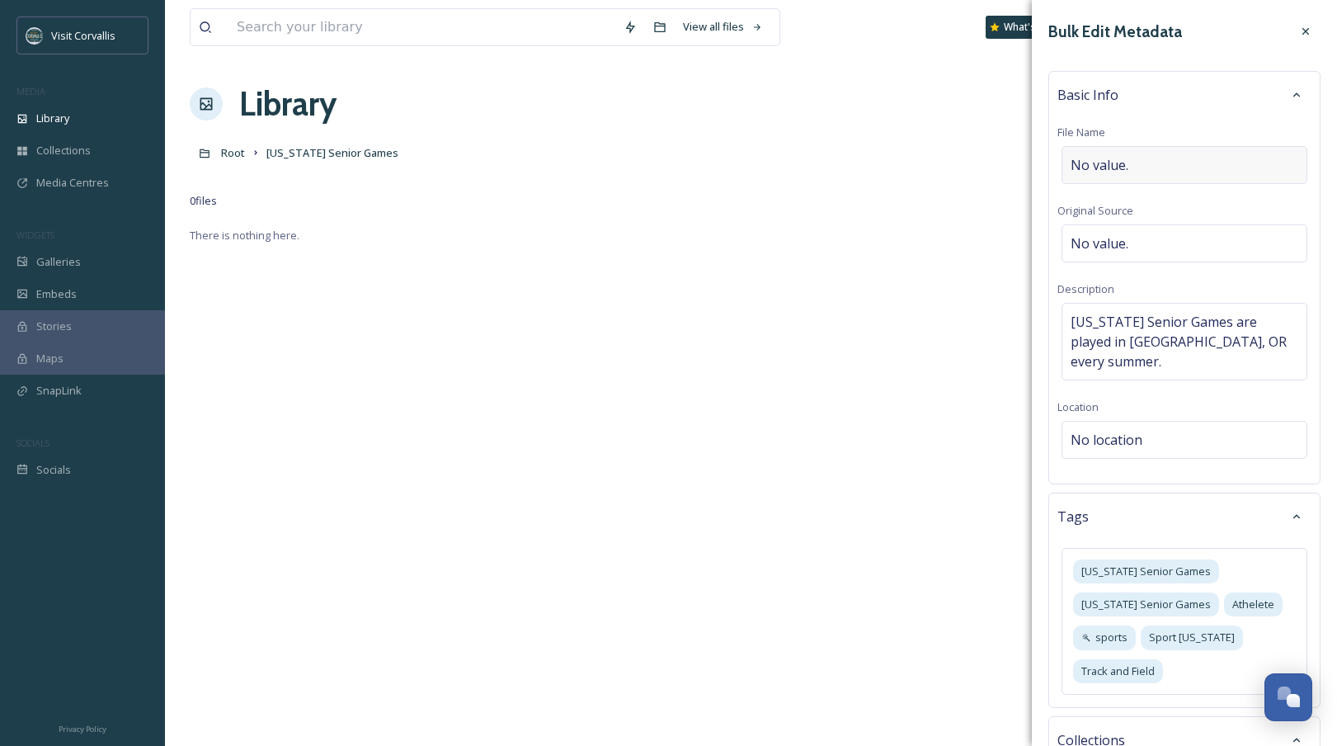
click at [1123, 165] on span "No value." at bounding box center [1100, 165] width 58 height 20
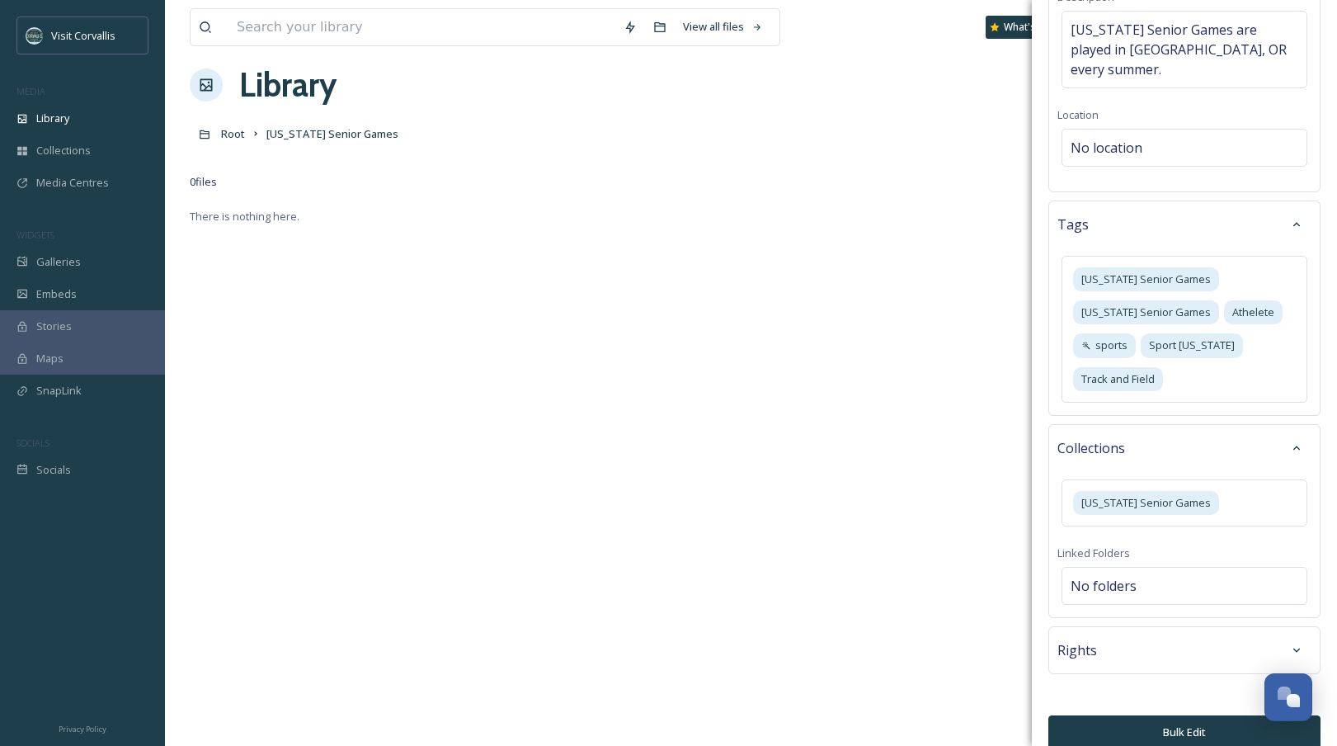
scroll to position [21, 0]
click at [1208, 635] on div "Rights" at bounding box center [1184, 650] width 254 height 30
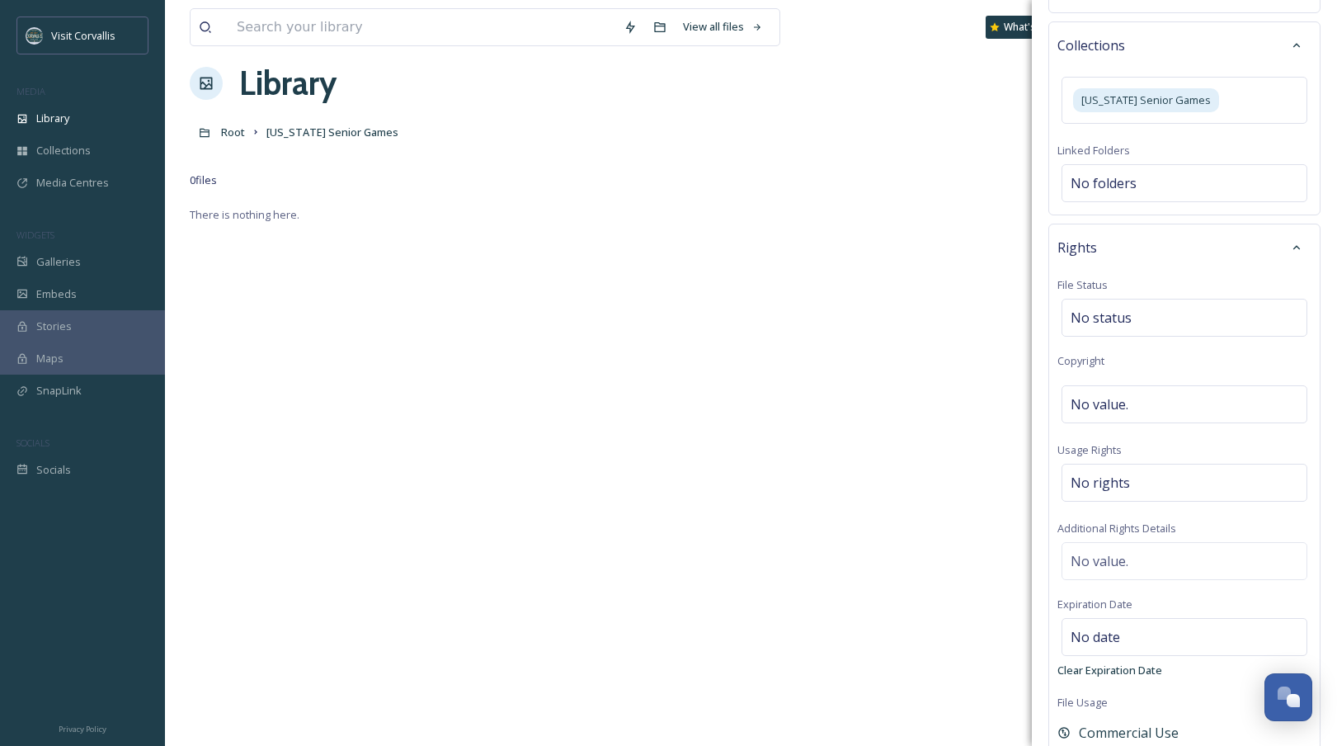
scroll to position [710, 0]
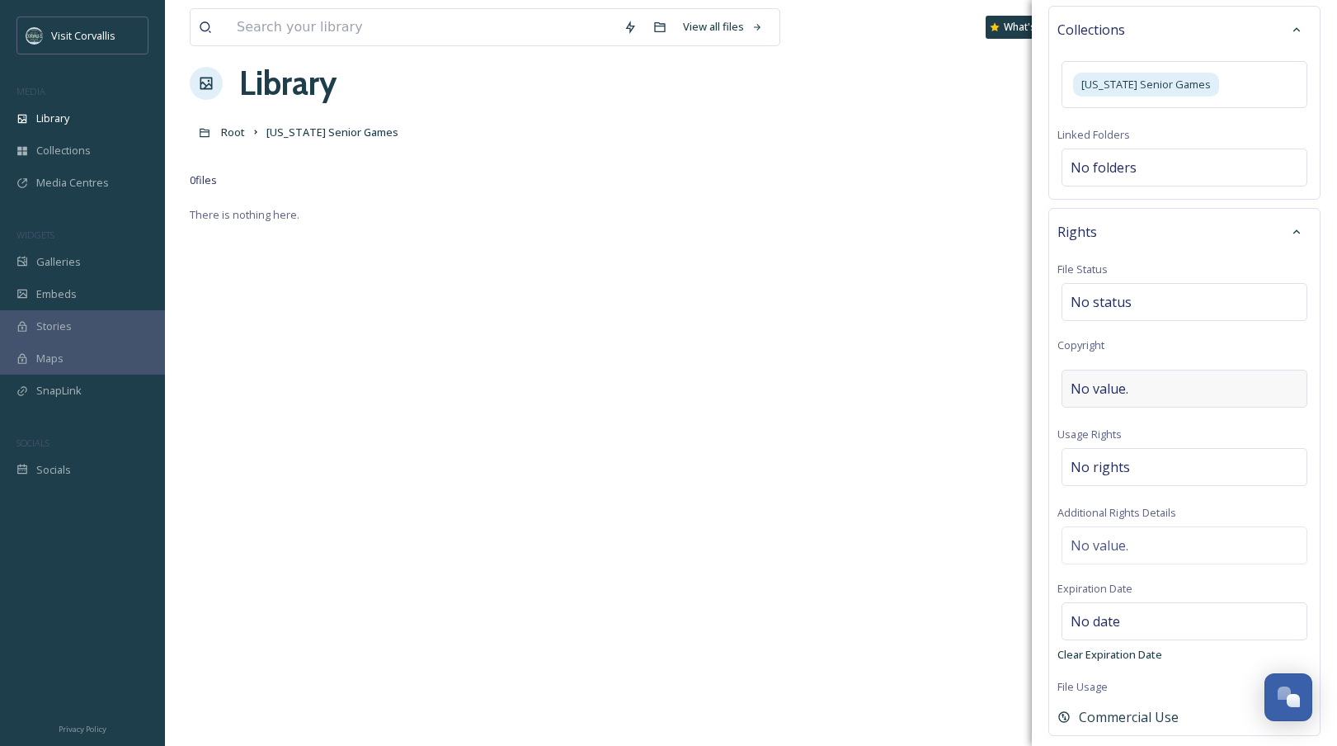
click at [1106, 379] on span "No value." at bounding box center [1100, 389] width 58 height 20
type input "[PERSON_NAME]"
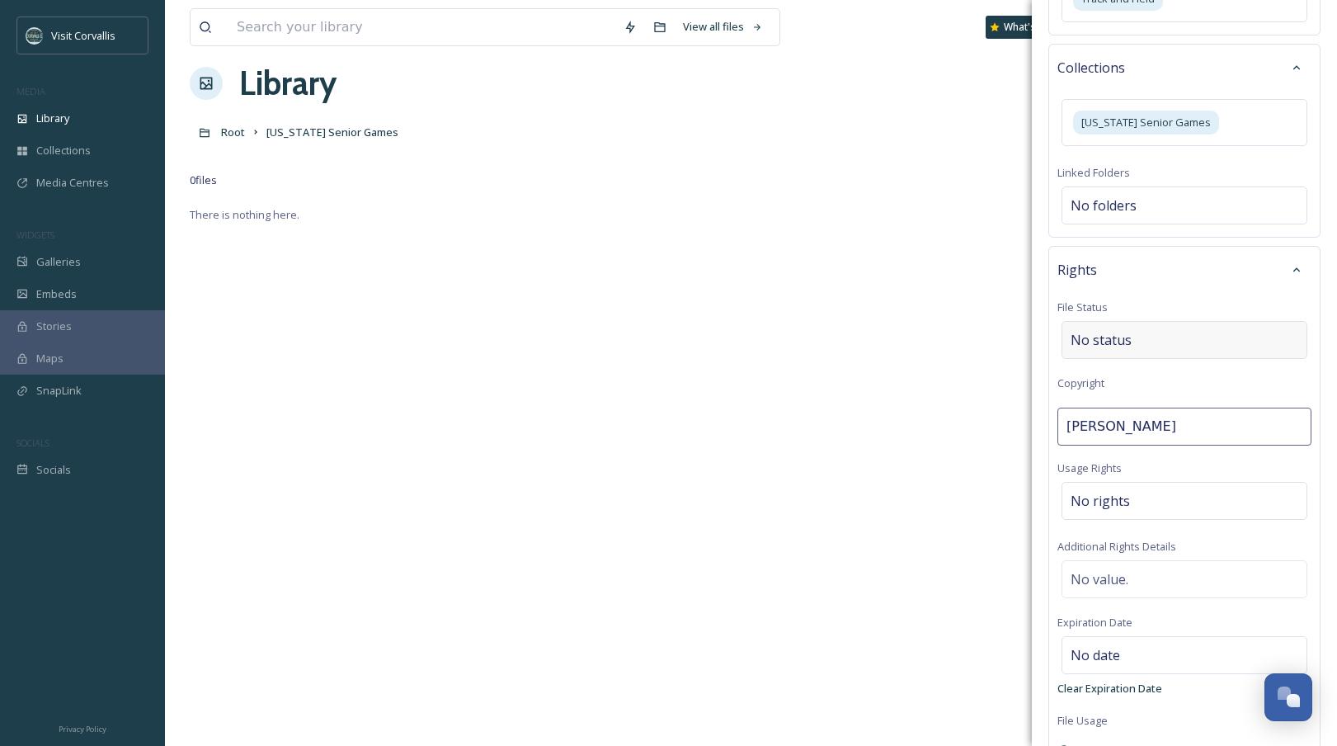
scroll to position [674, 0]
drag, startPoint x: 1096, startPoint y: 409, endPoint x: 1034, endPoint y: 409, distance: 61.9
click at [1057, 409] on input "[PERSON_NAME]" at bounding box center [1184, 425] width 254 height 38
type input "Visit Corvallis"
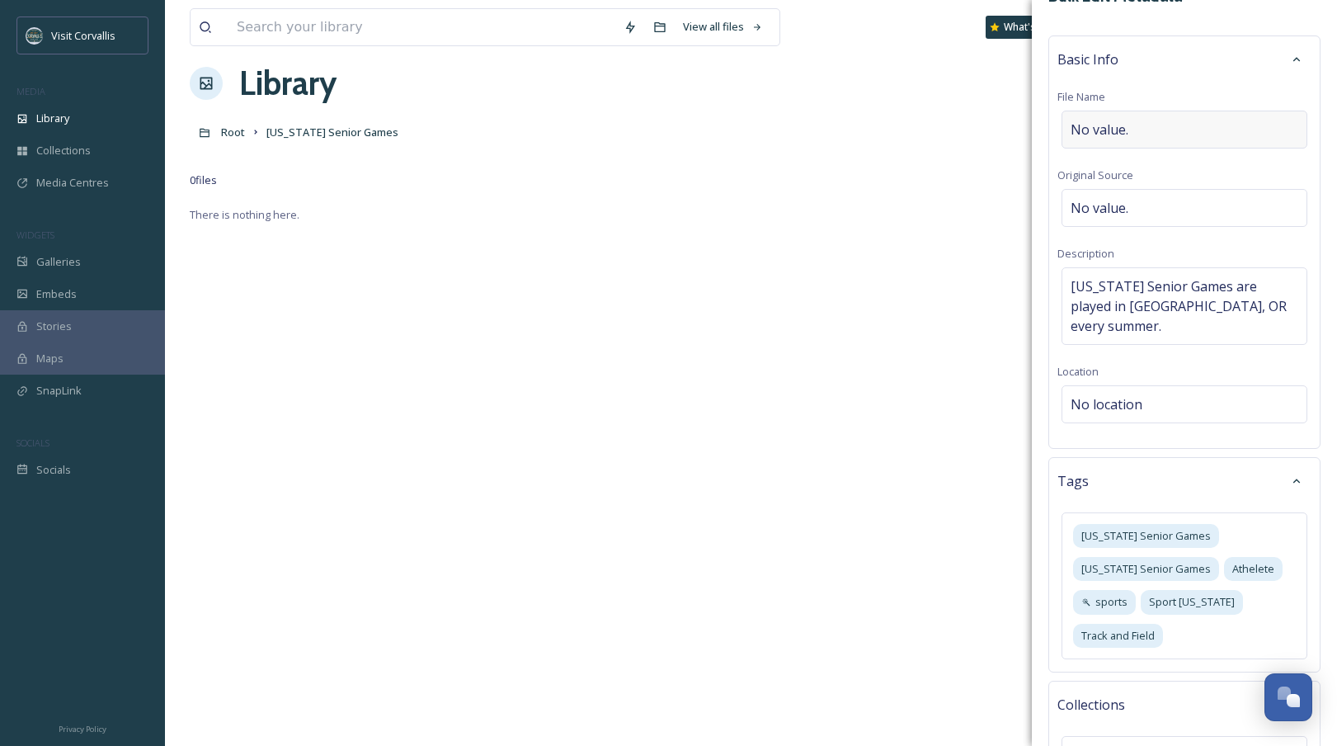
scroll to position [0, 0]
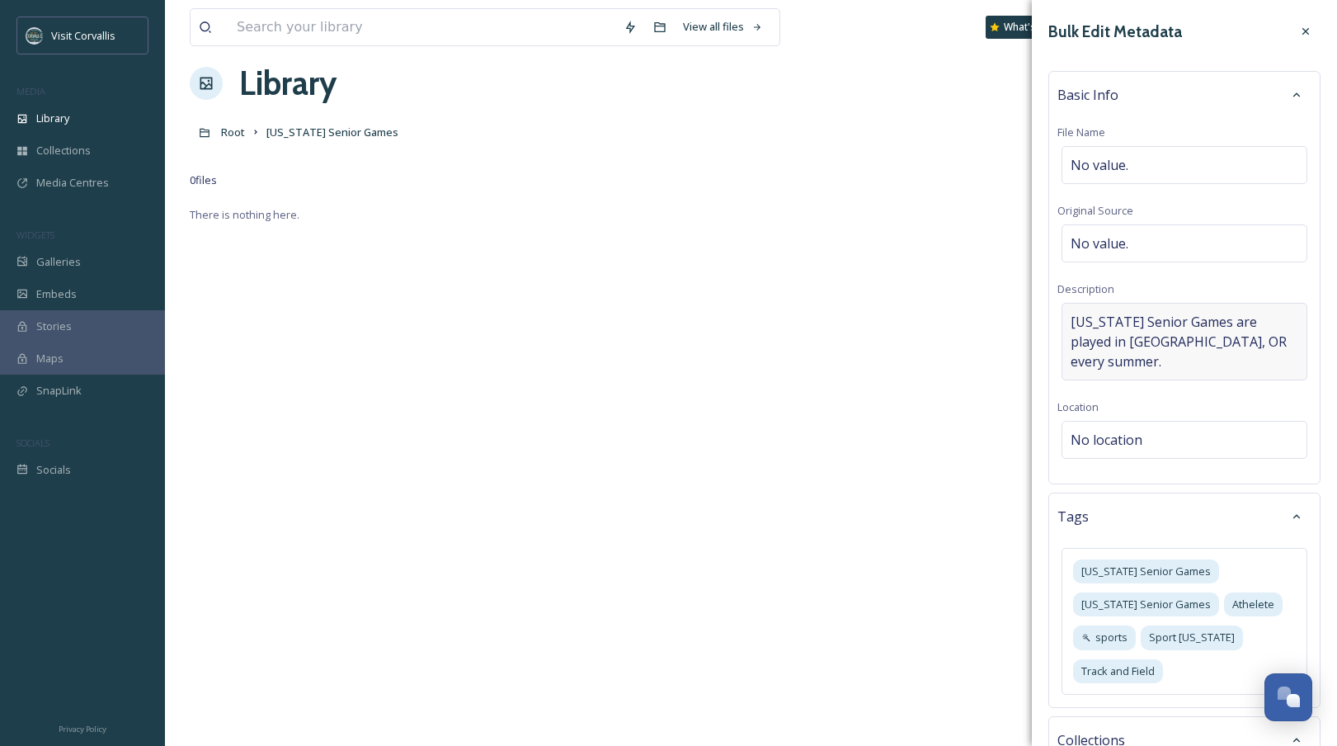
click at [1263, 348] on span "[US_STATE] Senior Games are played in [GEOGRAPHIC_DATA], OR every summer." at bounding box center [1185, 341] width 228 height 59
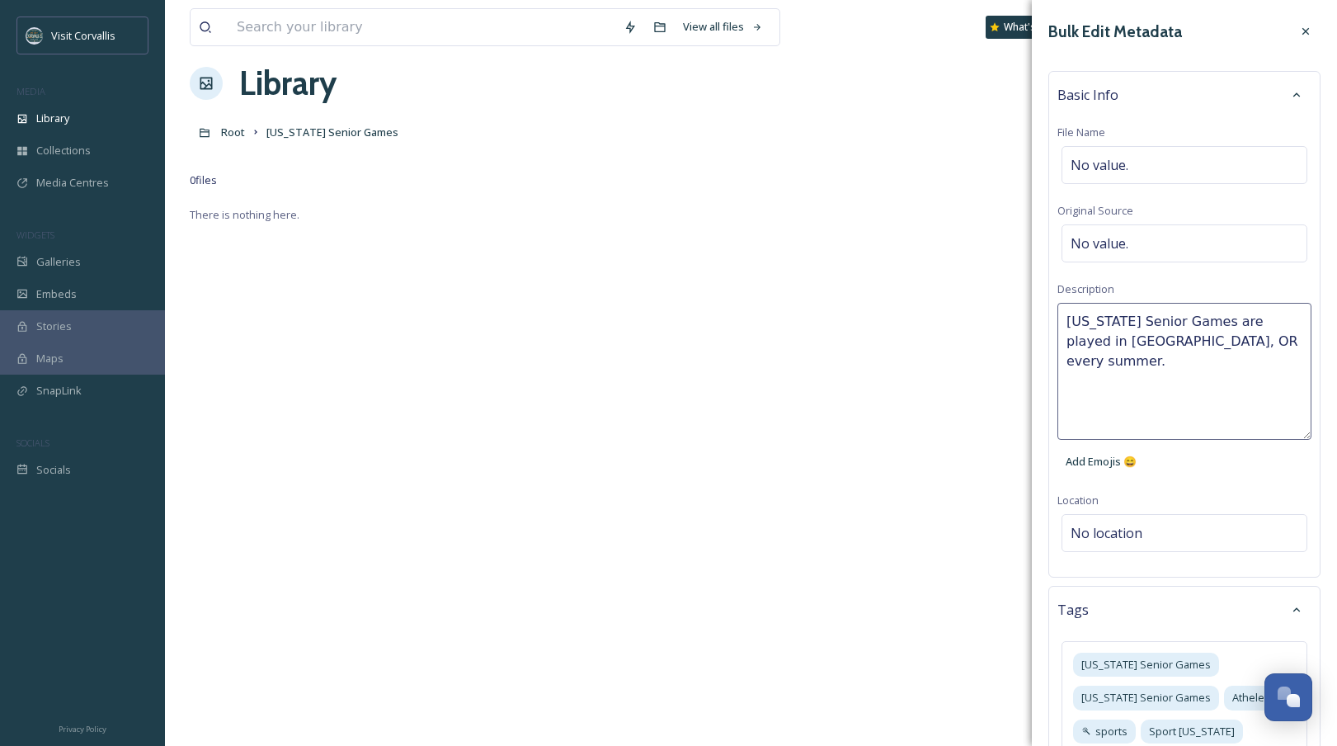
click at [1266, 344] on textarea "[US_STATE] Senior Games are played in [GEOGRAPHIC_DATA], OR every summer." at bounding box center [1184, 371] width 254 height 137
paste textarea "[PERSON_NAME]"
type textarea "[US_STATE] Senior Games are played in [GEOGRAPHIC_DATA], OR every summer. Photo…"
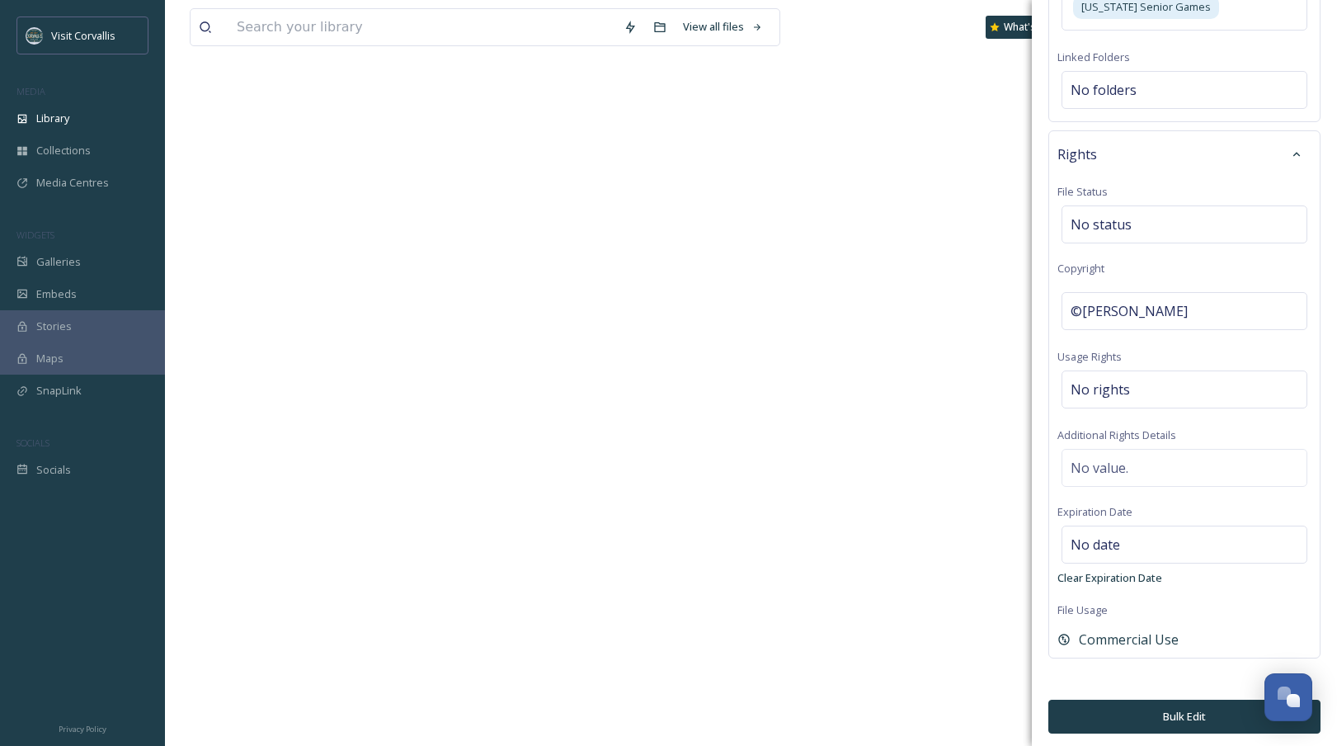
scroll to position [225, 0]
click at [1211, 710] on button "Bulk Edit" at bounding box center [1184, 716] width 272 height 34
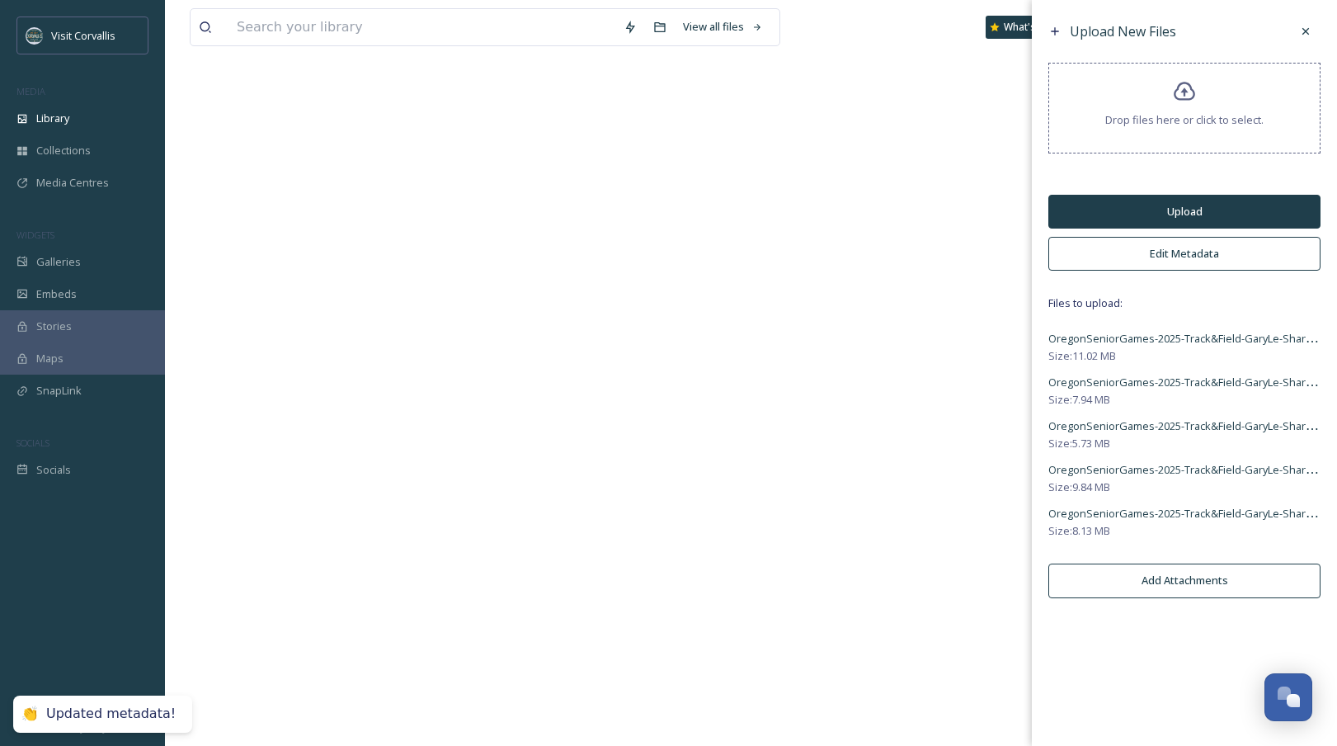
click at [1183, 211] on button "Upload" at bounding box center [1184, 212] width 272 height 34
